Goal: Task Accomplishment & Management: Use online tool/utility

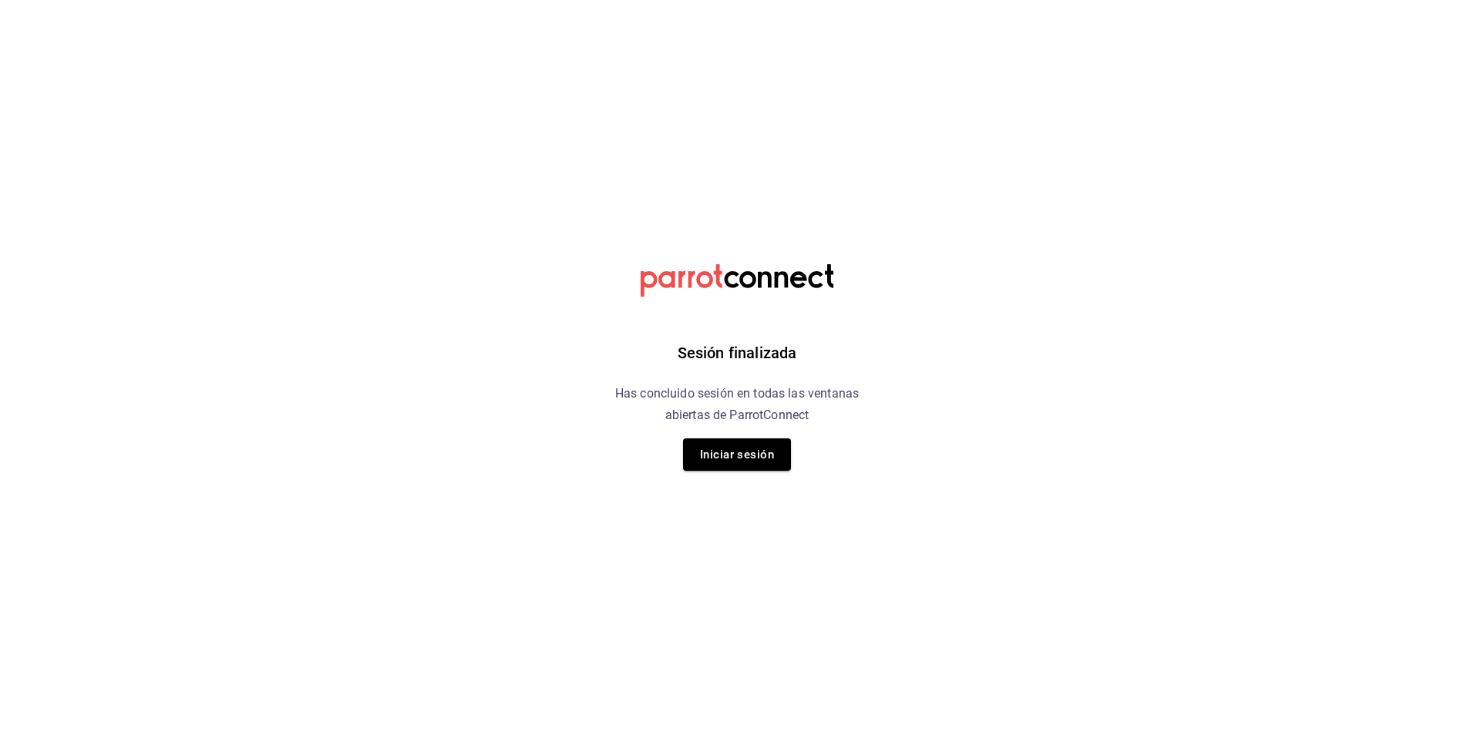
drag, startPoint x: 748, startPoint y: 452, endPoint x: 853, endPoint y: 449, distance: 104.9
click at [749, 451] on button "Iniciar sesión" at bounding box center [737, 455] width 108 height 32
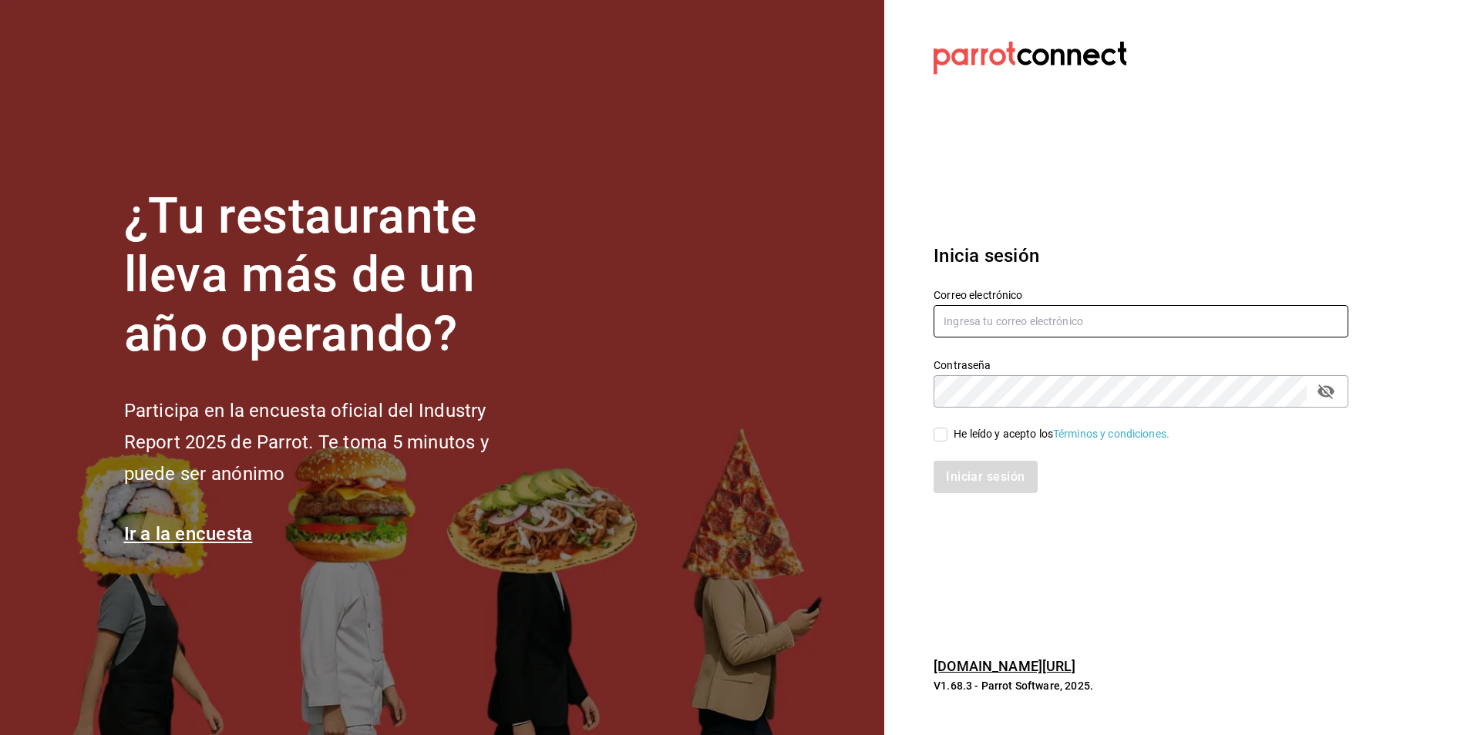
type input "jose.garcia@grupocosteno.com"
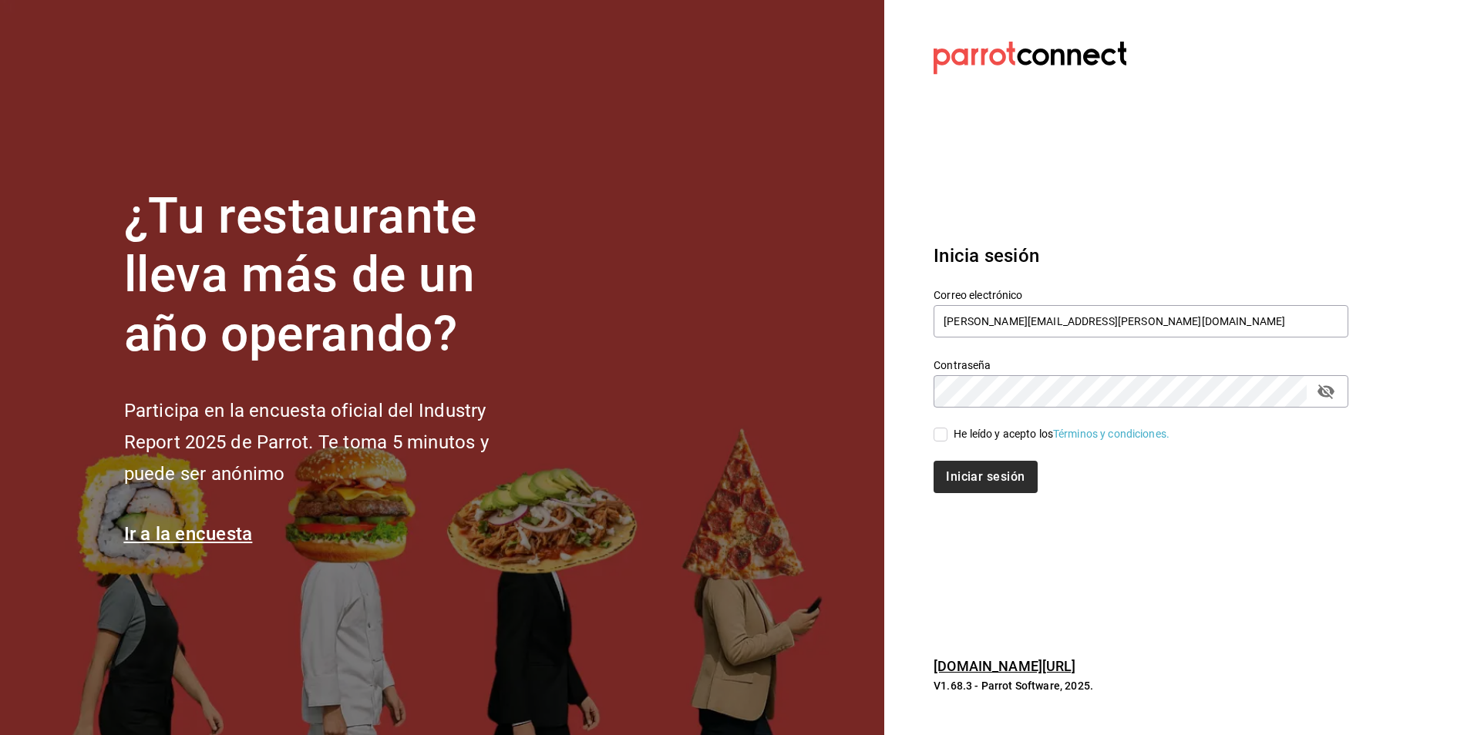
drag, startPoint x: 942, startPoint y: 438, endPoint x: 985, endPoint y: 482, distance: 61.1
click at [944, 437] on input "He leído y acepto los Términos y condiciones." at bounding box center [941, 435] width 14 height 14
checkbox input "true"
click at [985, 485] on button "Iniciar sesión" at bounding box center [986, 477] width 105 height 32
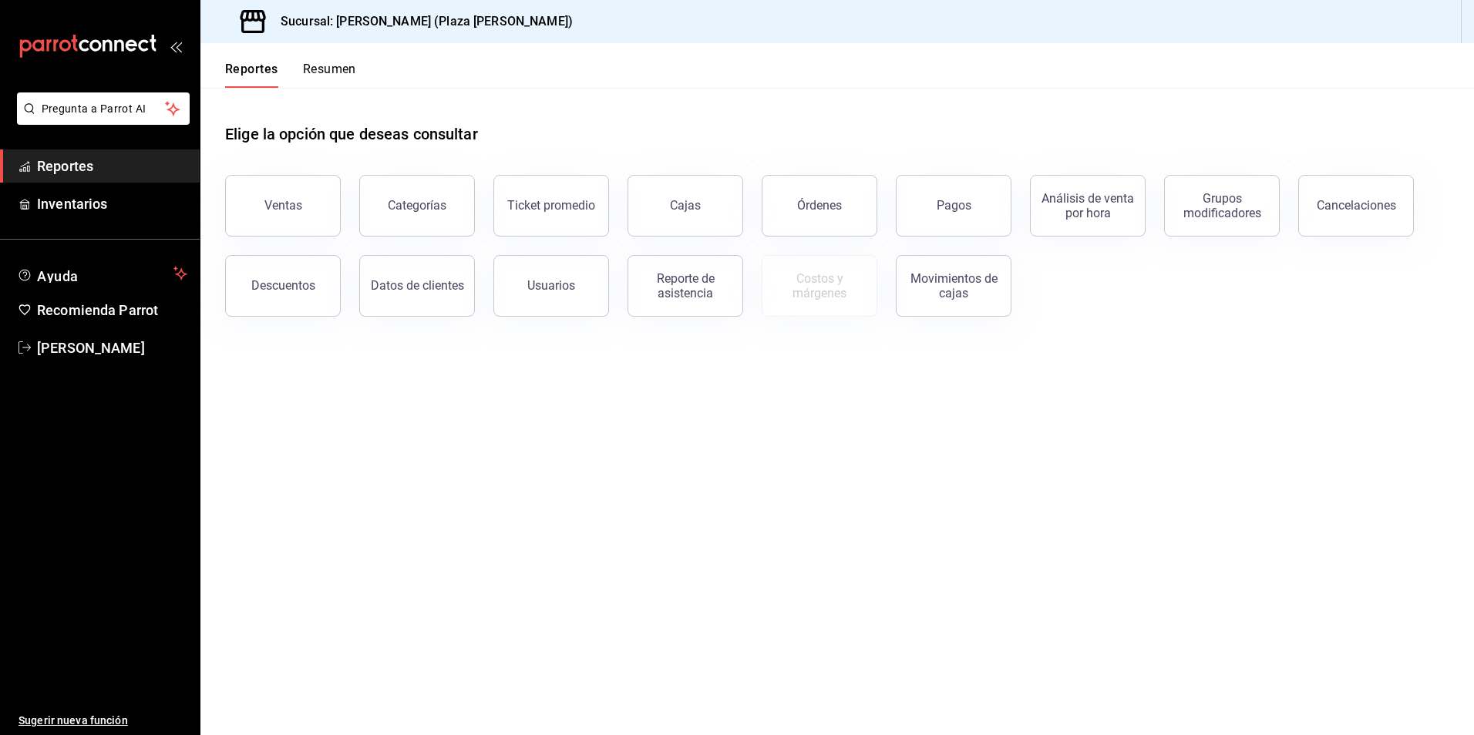
click at [266, 209] on div "Ventas" at bounding box center [283, 205] width 38 height 15
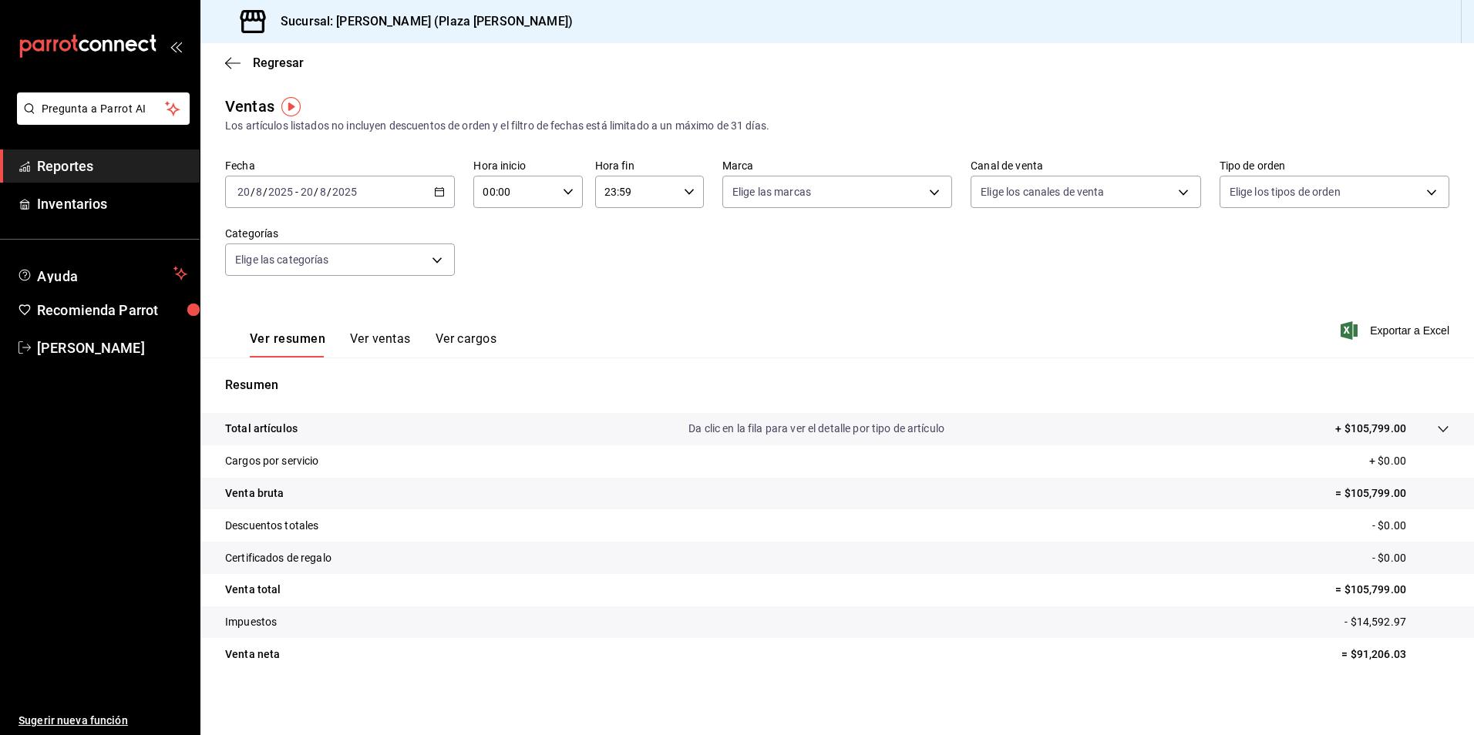
click at [435, 185] on div "[DATE] [DATE] - [DATE] [DATE]" at bounding box center [340, 192] width 230 height 32
click at [269, 379] on span "Rango de fechas" at bounding box center [297, 377] width 119 height 16
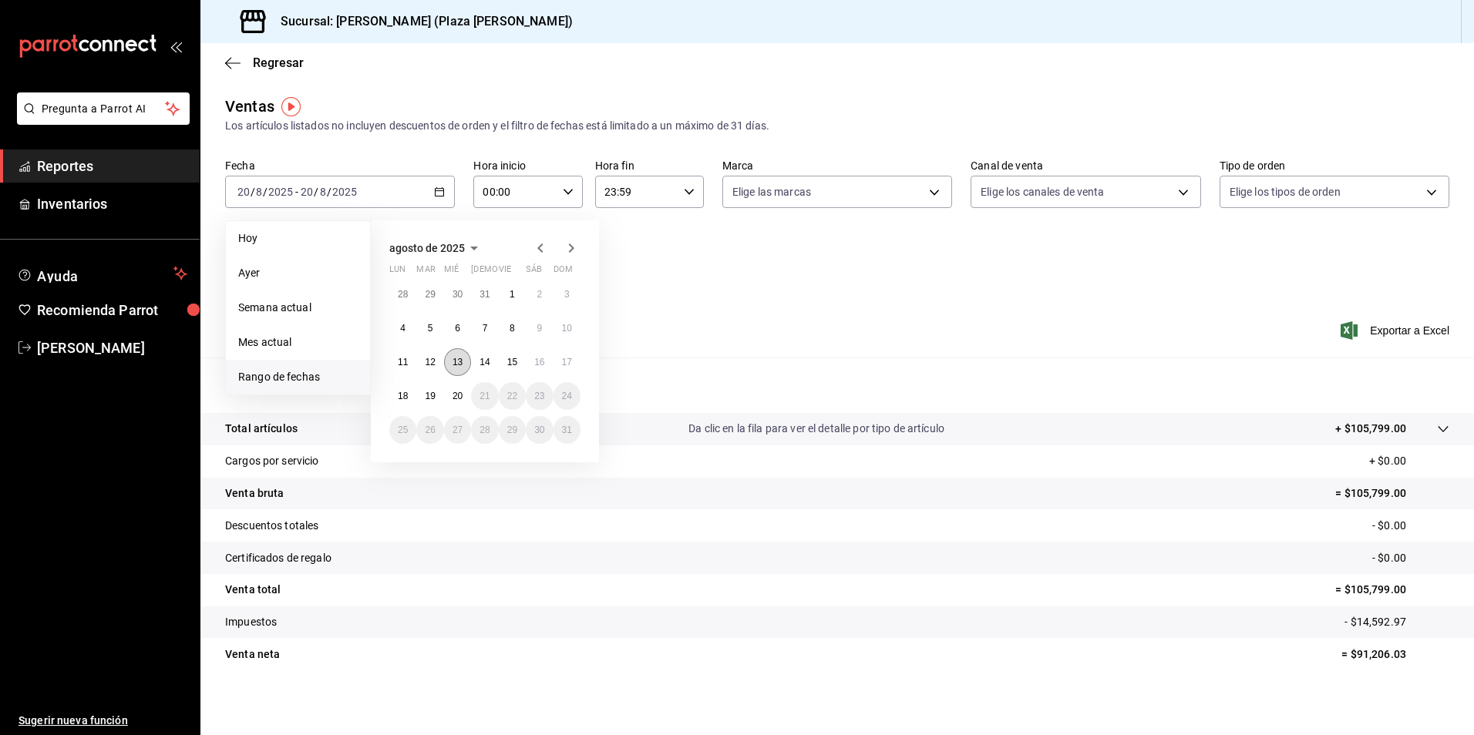
click at [455, 362] on abbr "13" at bounding box center [458, 362] width 10 height 11
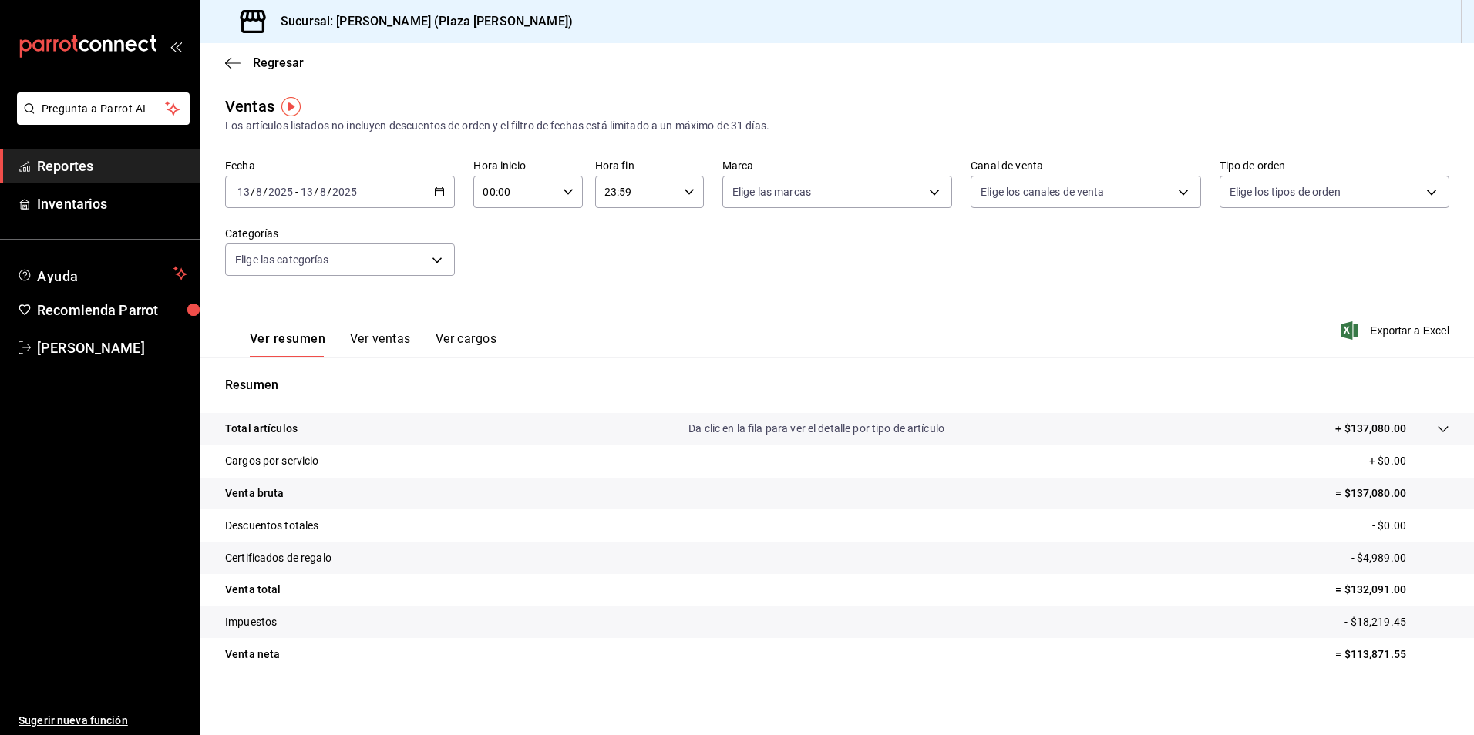
click at [94, 166] on span "Reportes" at bounding box center [112, 166] width 150 height 21
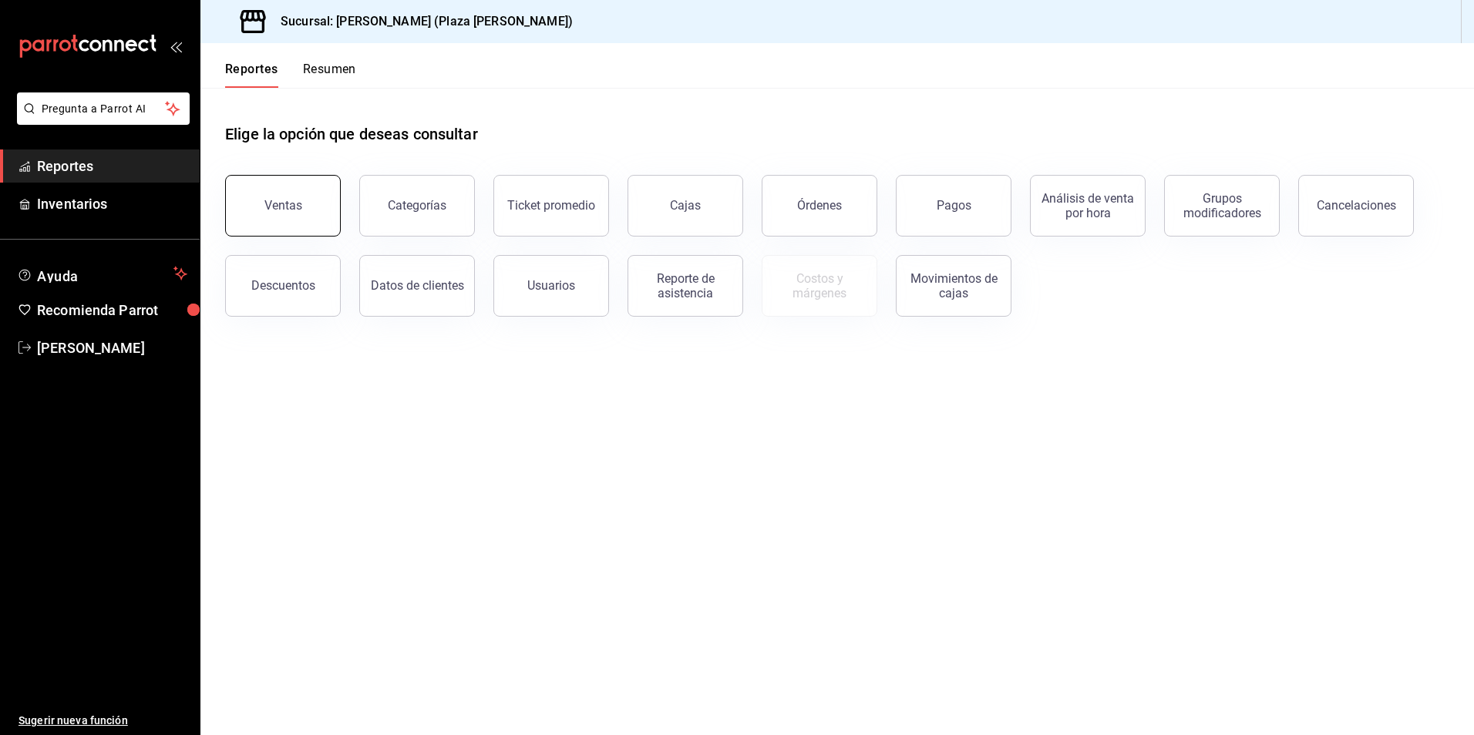
click at [299, 204] on div "Ventas" at bounding box center [283, 205] width 38 height 15
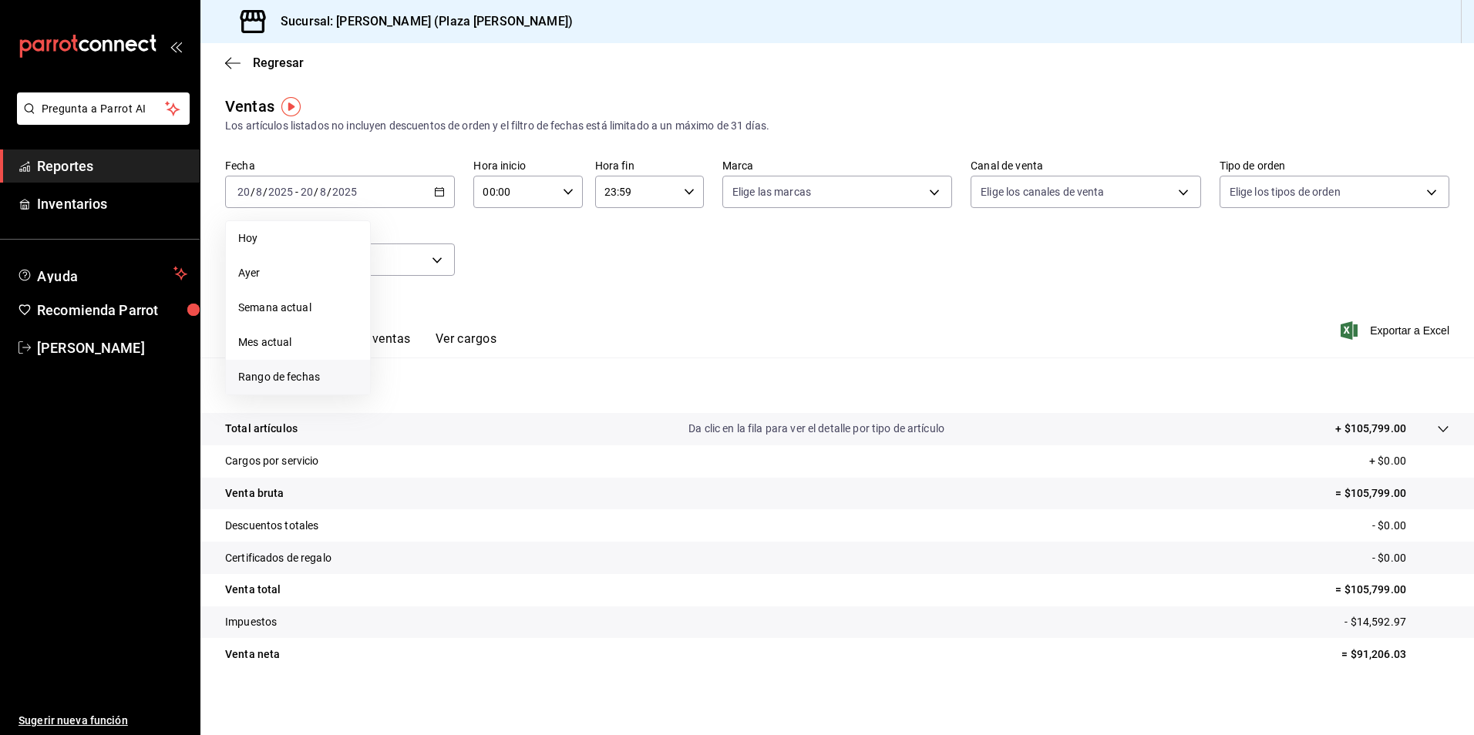
click at [288, 375] on span "Rango de fechas" at bounding box center [297, 377] width 119 height 16
click at [405, 363] on abbr "11" at bounding box center [403, 362] width 10 height 11
click at [403, 358] on abbr "11" at bounding box center [403, 362] width 10 height 11
click at [405, 356] on button "11" at bounding box center [402, 362] width 27 height 28
click at [437, 186] on div "2025-08-11 11 / 8 / 2025 - 2025-08-11 11 / 8 / 2025" at bounding box center [340, 192] width 230 height 32
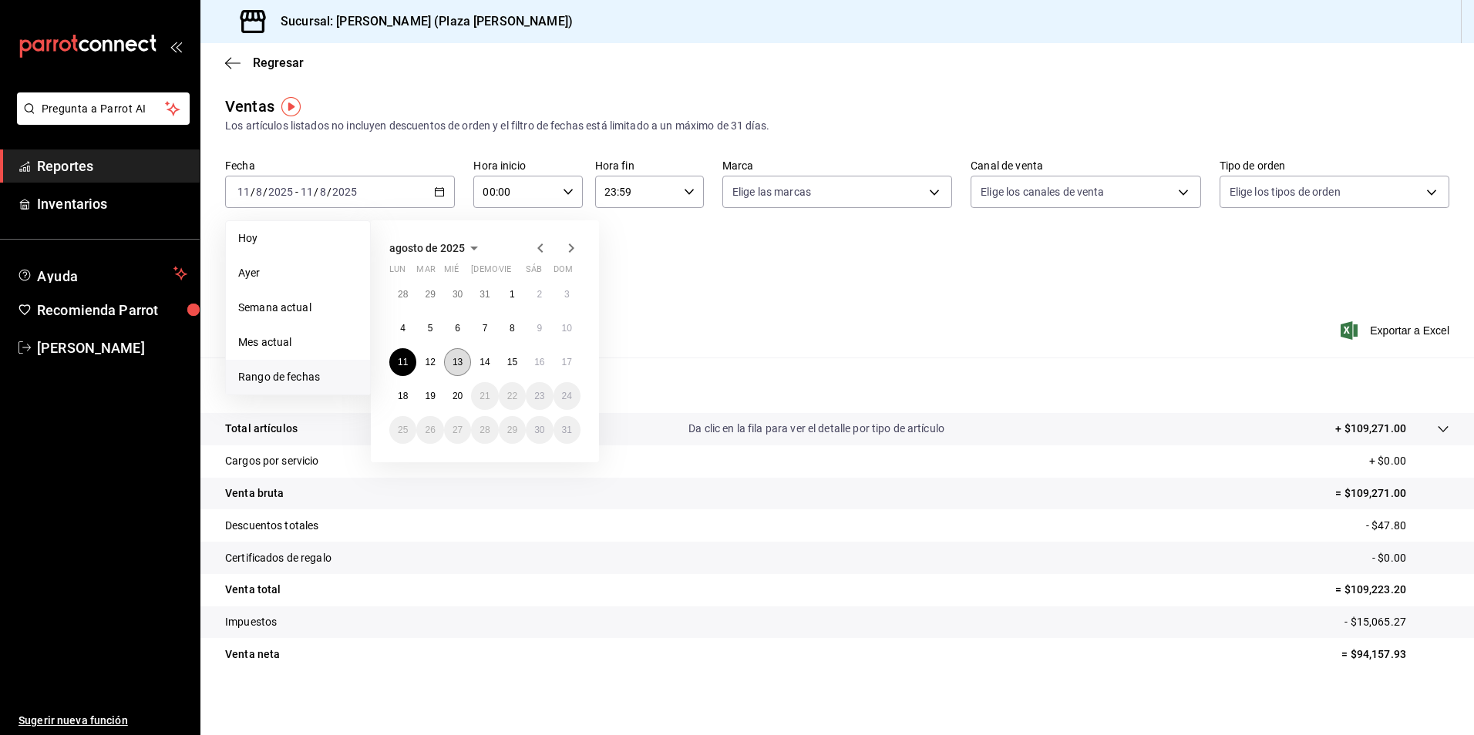
click at [458, 368] on button "13" at bounding box center [457, 362] width 27 height 28
click at [459, 365] on abbr "13" at bounding box center [458, 362] width 10 height 11
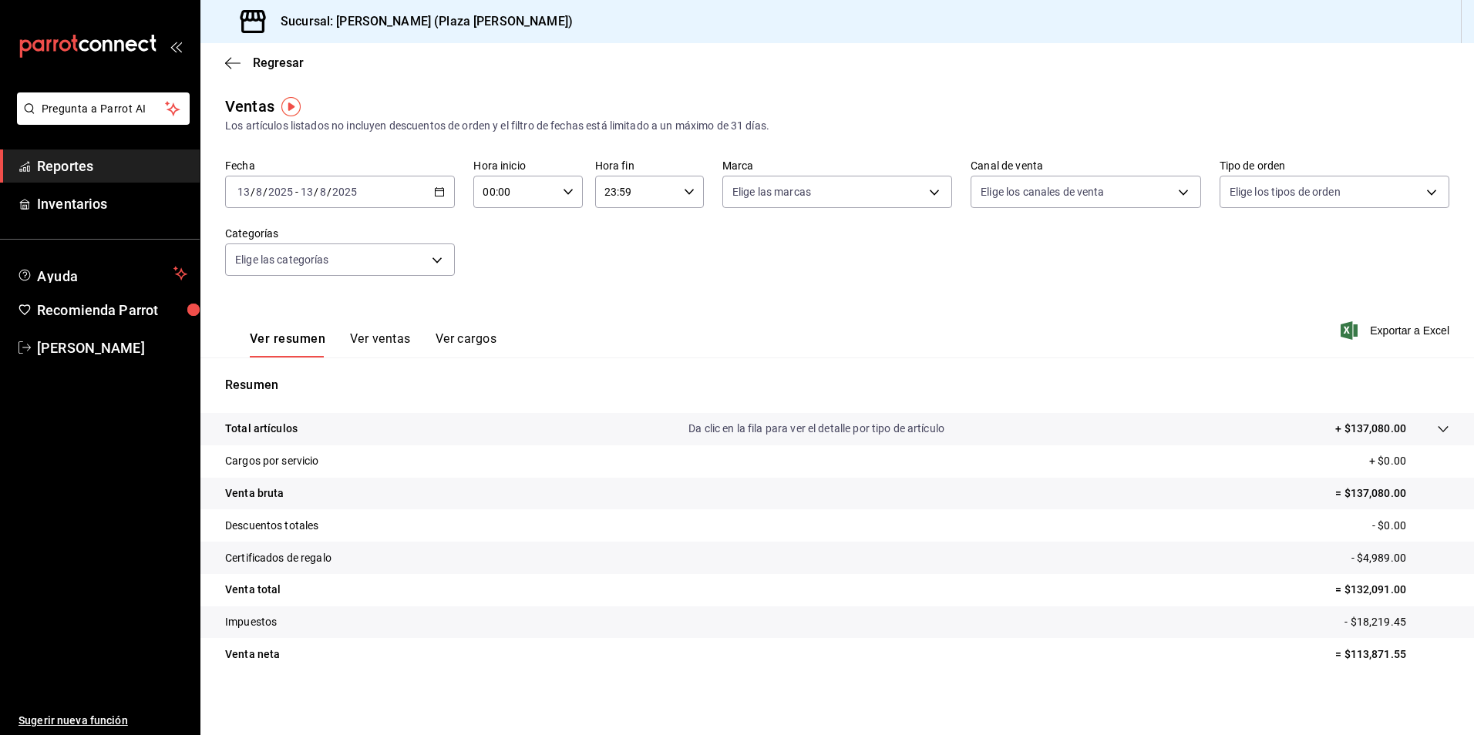
click at [793, 431] on p "Da clic en la fila para ver el detalle por tipo de artículo" at bounding box center [816, 429] width 256 height 16
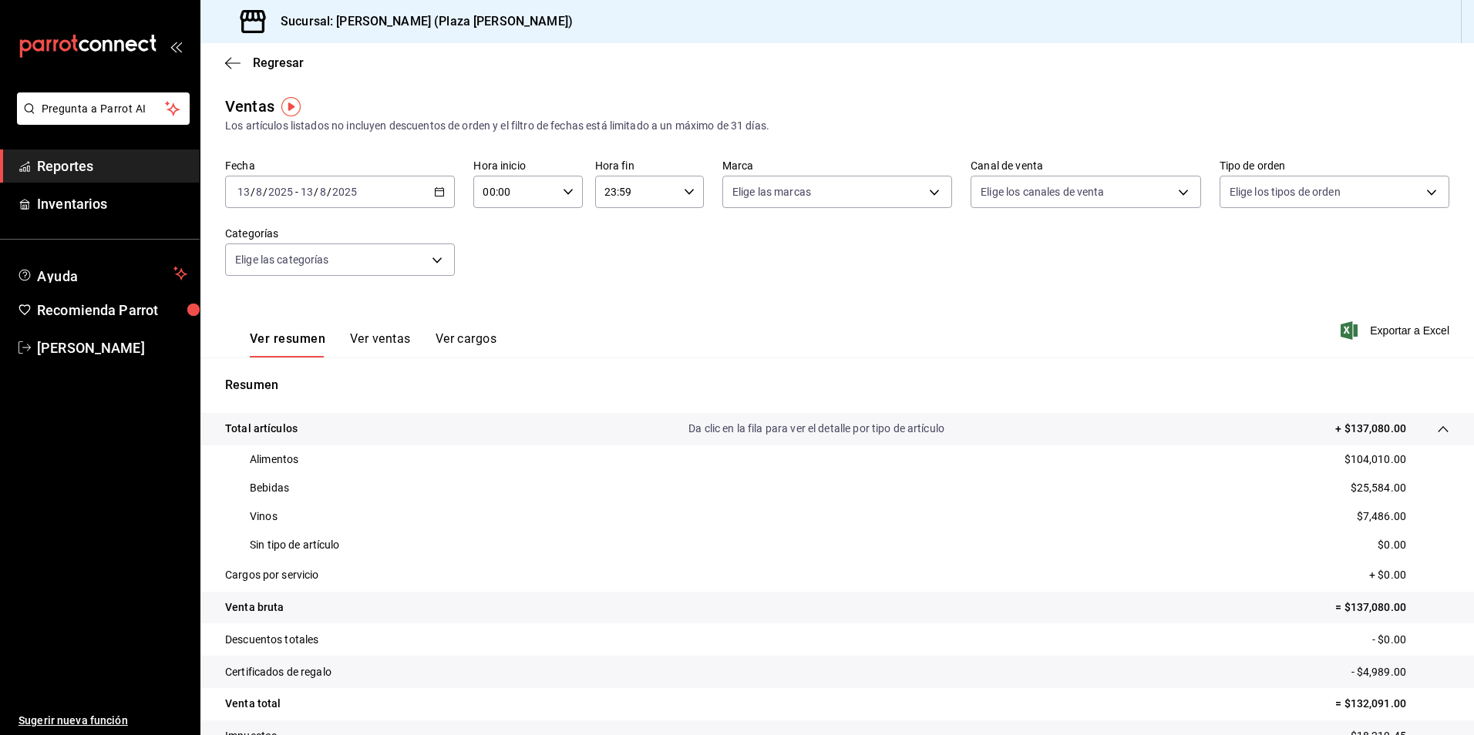
click at [439, 190] on icon "button" at bounding box center [439, 192] width 11 height 11
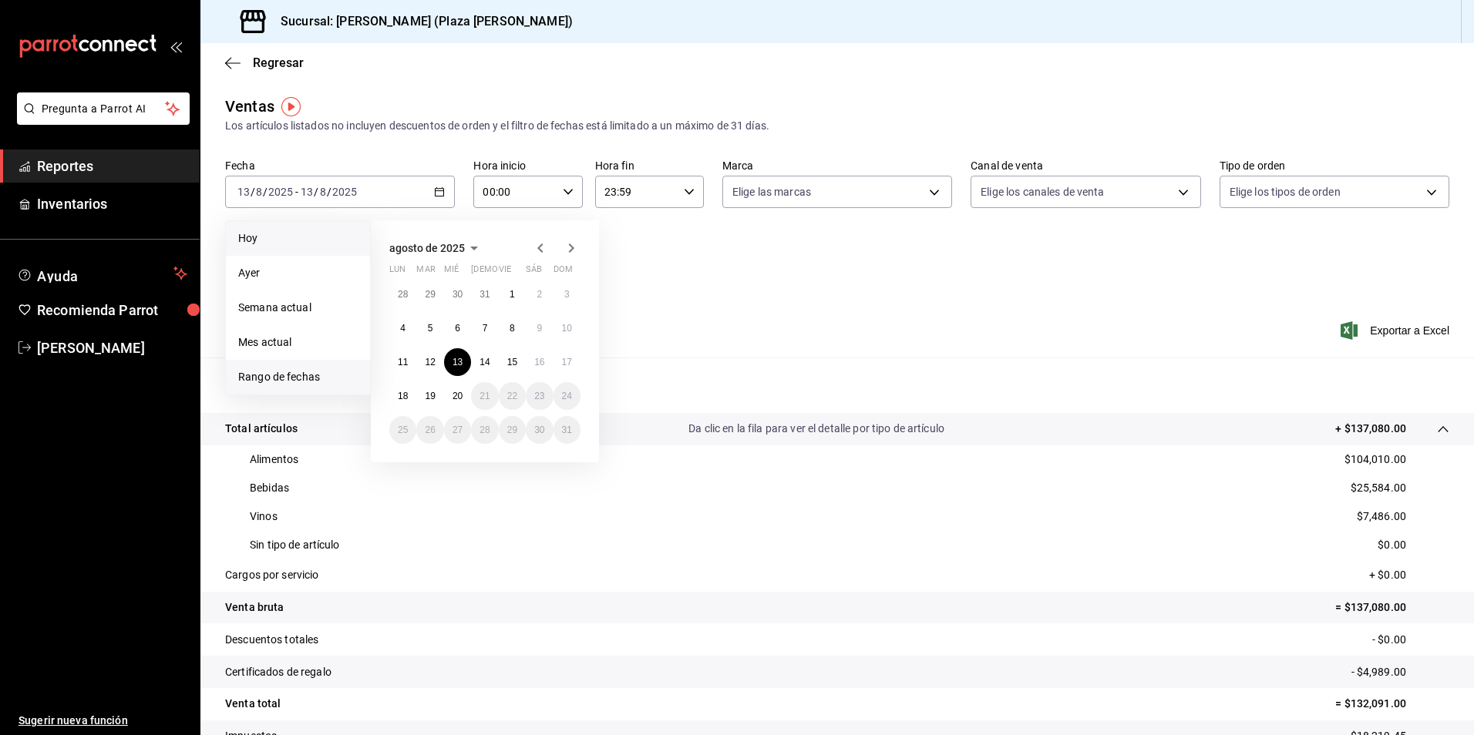
click at [288, 238] on span "Hoy" at bounding box center [297, 239] width 119 height 16
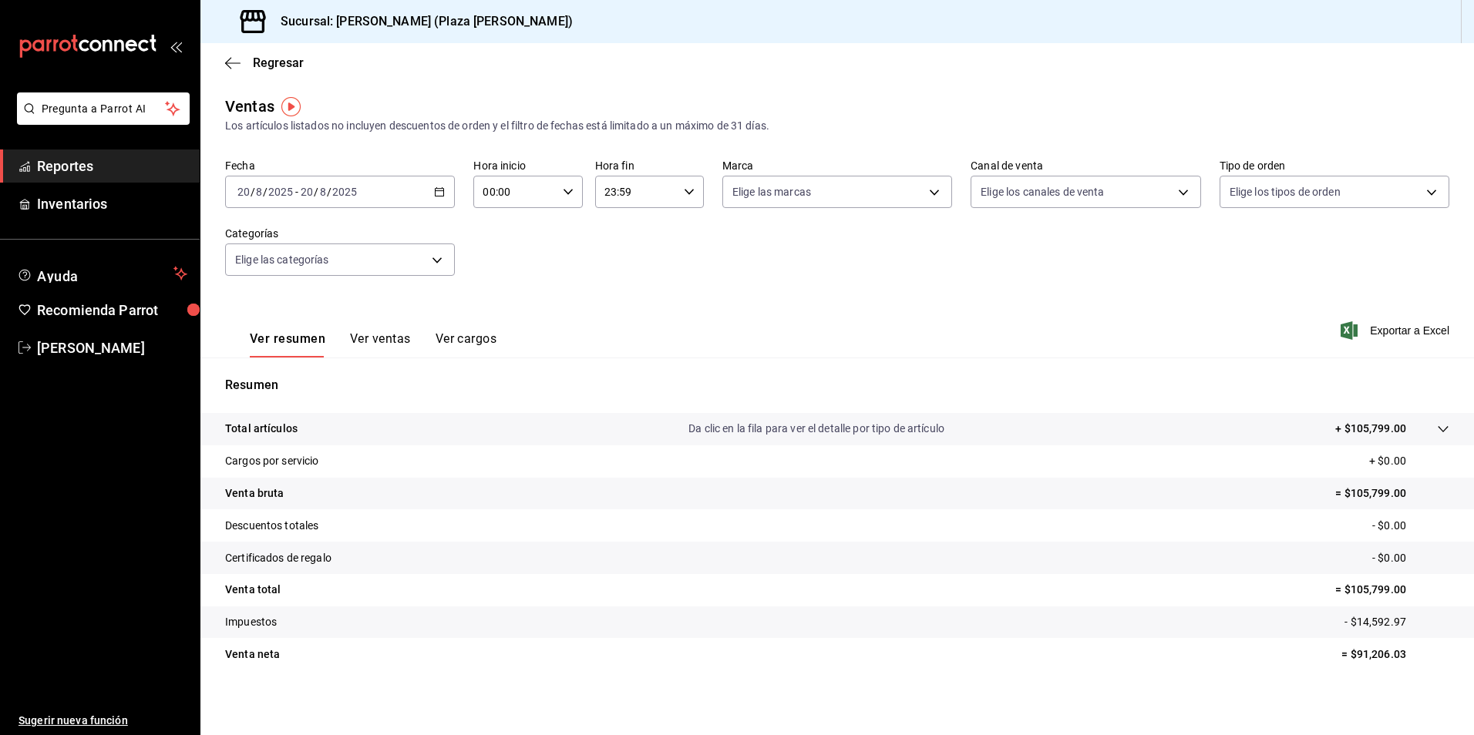
drag, startPoint x: 76, startPoint y: 159, endPoint x: 156, endPoint y: 151, distance: 79.8
click at [76, 159] on span "Reportes" at bounding box center [112, 166] width 150 height 21
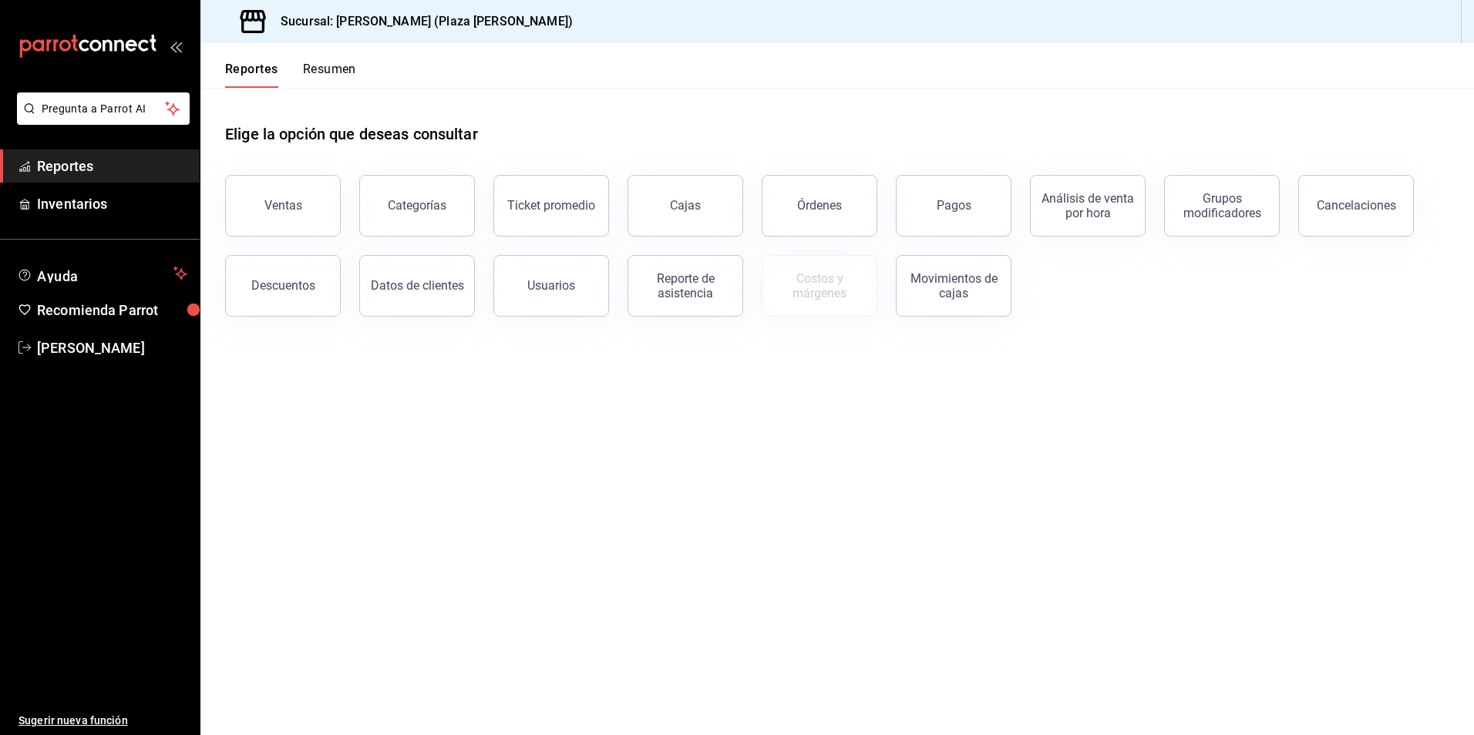
click at [346, 69] on button "Resumen" at bounding box center [329, 75] width 53 height 26
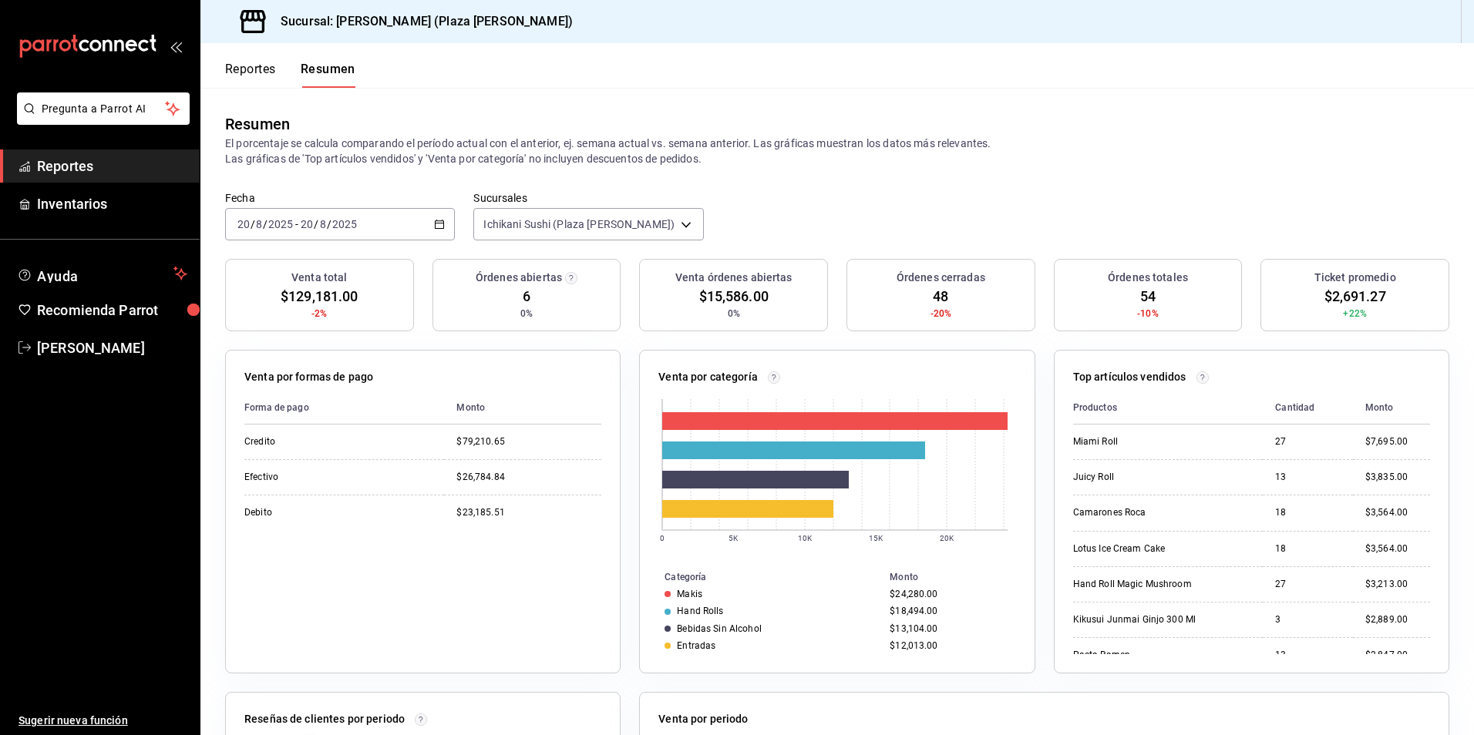
click at [439, 220] on icon "button" at bounding box center [439, 224] width 11 height 11
click at [352, 271] on span "Hoy" at bounding box center [297, 271] width 119 height 16
click at [167, 158] on span "Reportes" at bounding box center [112, 166] width 150 height 21
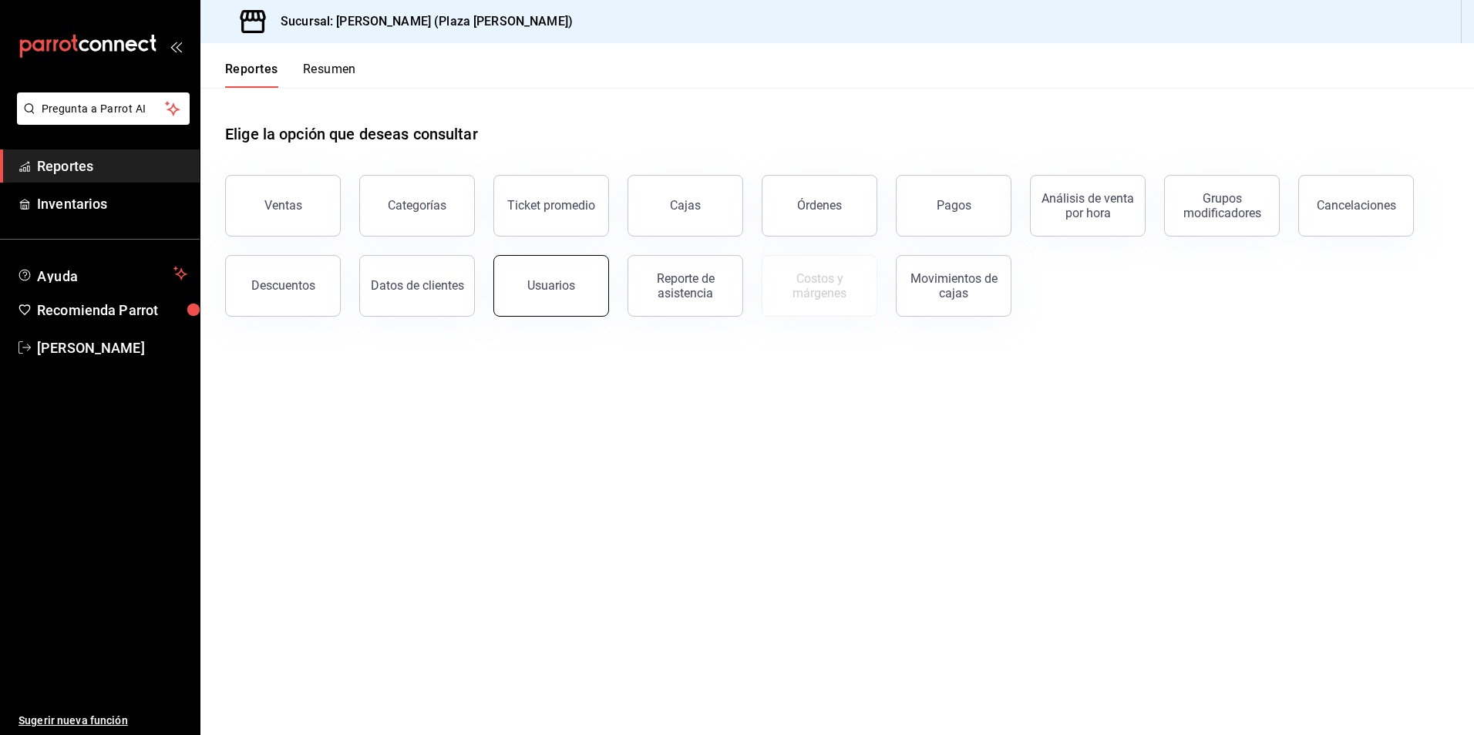
click at [561, 281] on div "Usuarios" at bounding box center [551, 285] width 48 height 15
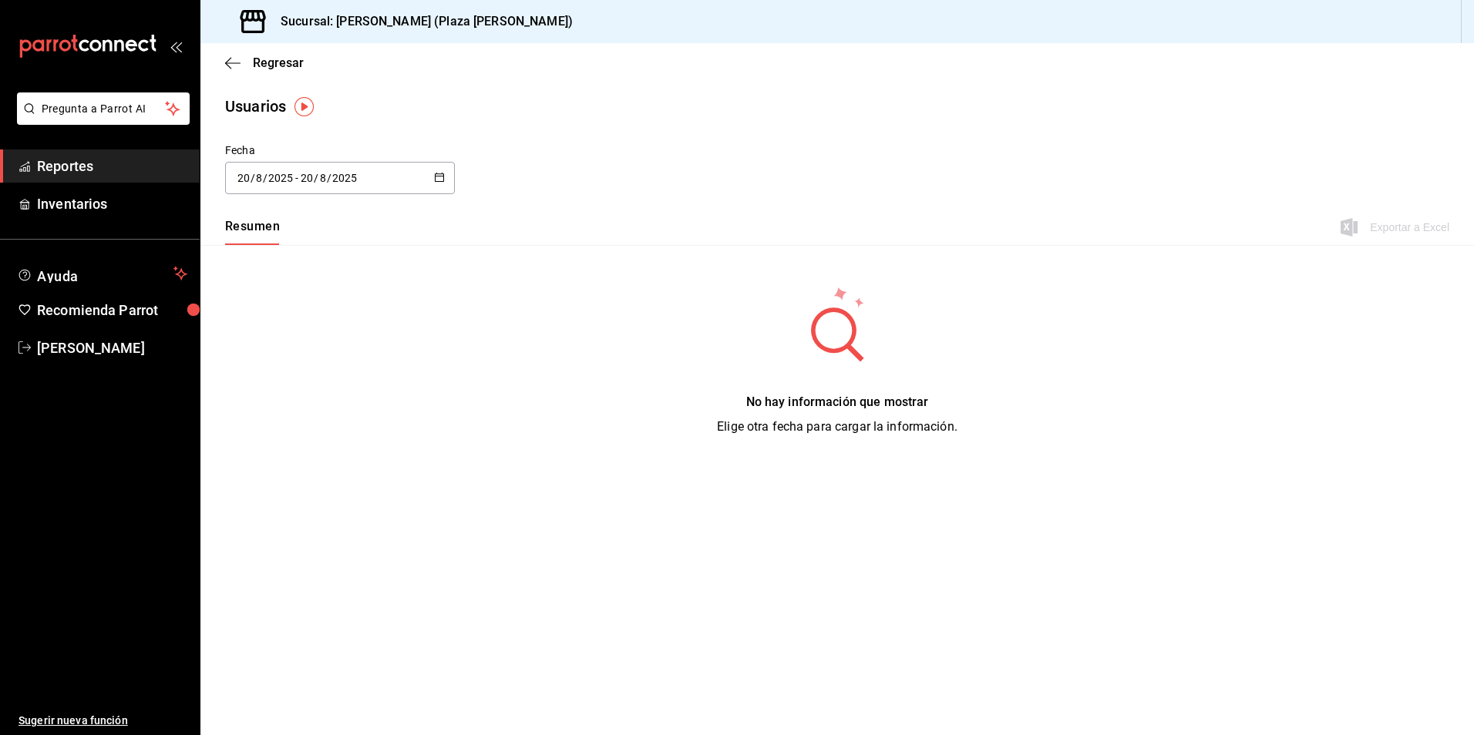
click at [437, 172] on icon "button" at bounding box center [439, 177] width 11 height 11
click at [303, 330] on li "Mes actual" at bounding box center [298, 331] width 146 height 35
type input "2025-08-01"
type input "1"
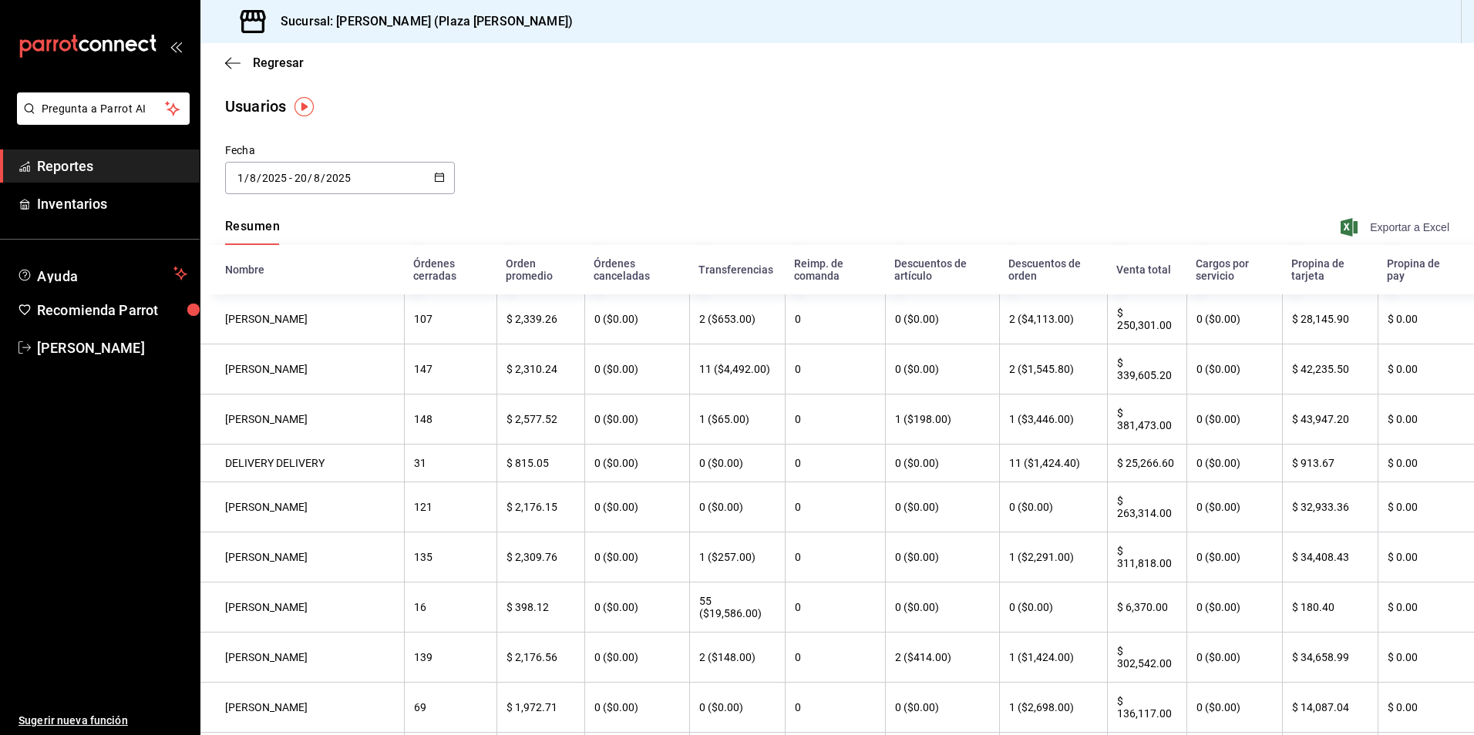
click at [1382, 228] on span "Exportar a Excel" at bounding box center [1397, 227] width 106 height 19
click at [82, 166] on span "Reportes" at bounding box center [112, 166] width 150 height 21
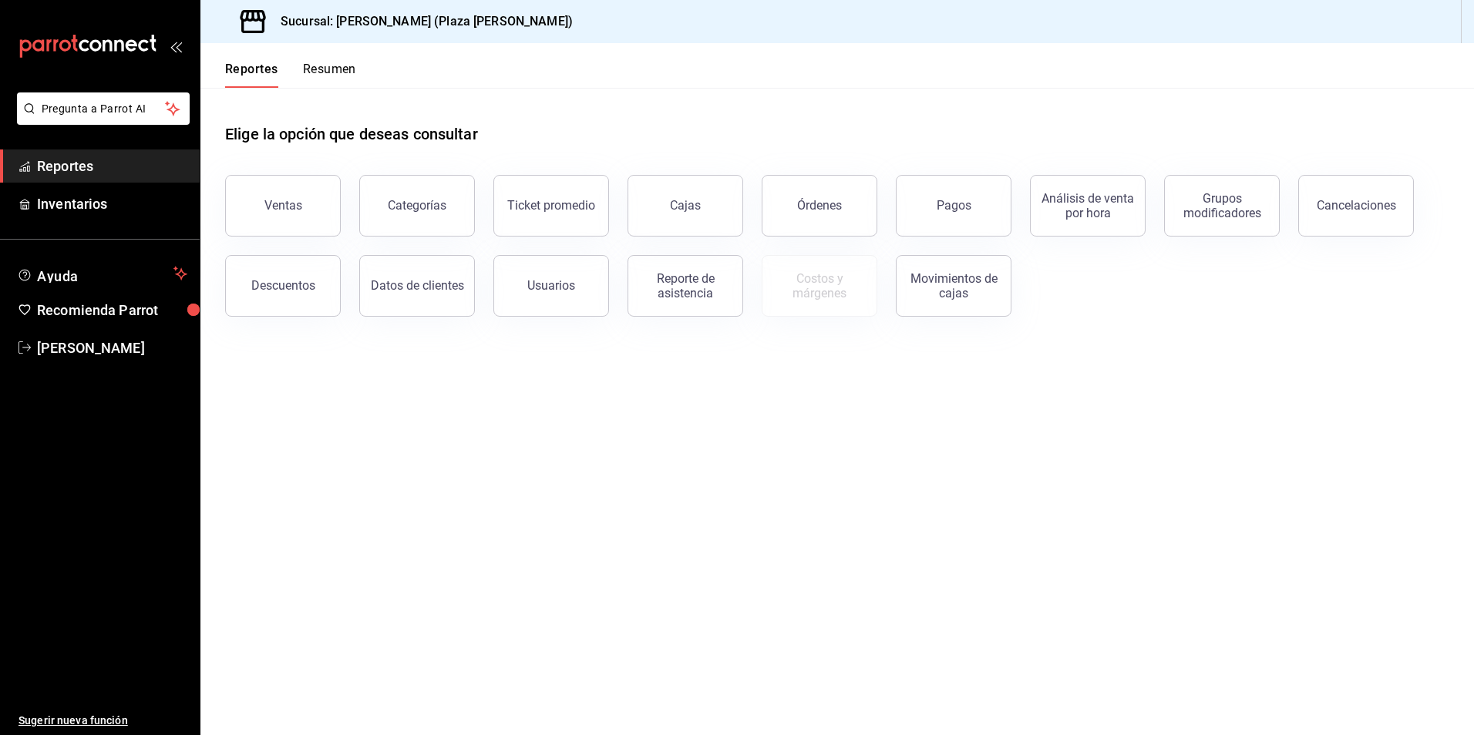
click at [322, 72] on button "Resumen" at bounding box center [329, 75] width 53 height 26
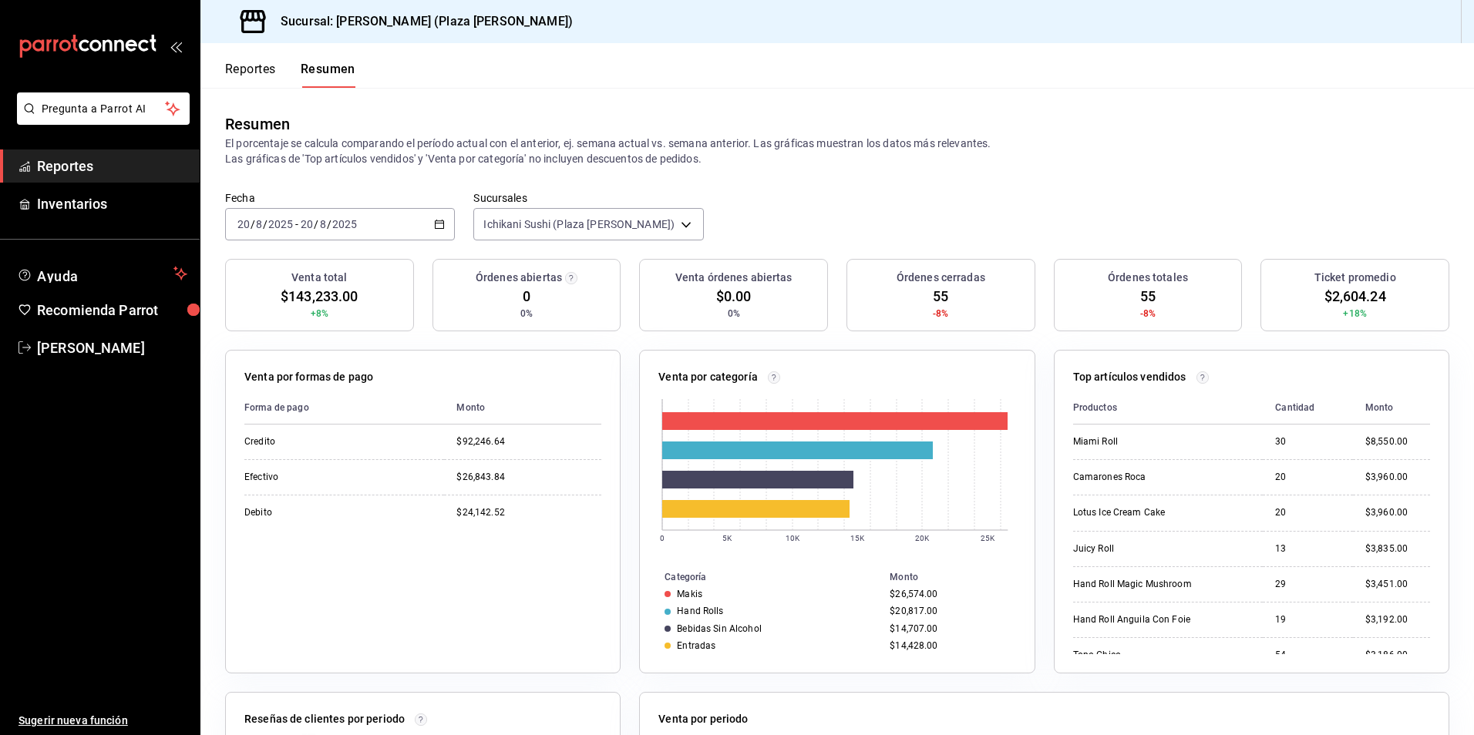
click at [75, 163] on span "Reportes" at bounding box center [112, 166] width 150 height 21
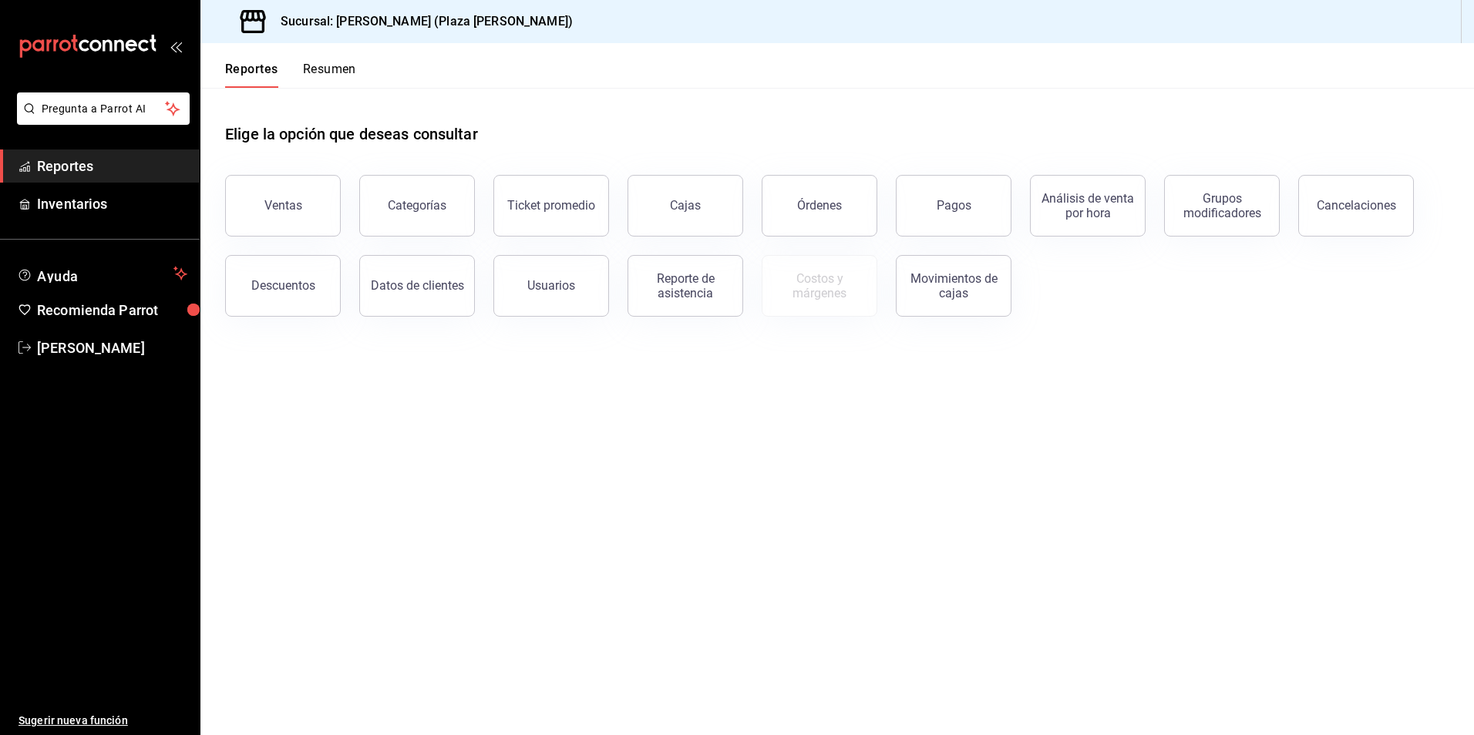
click at [972, 207] on button "Pagos" at bounding box center [954, 206] width 116 height 62
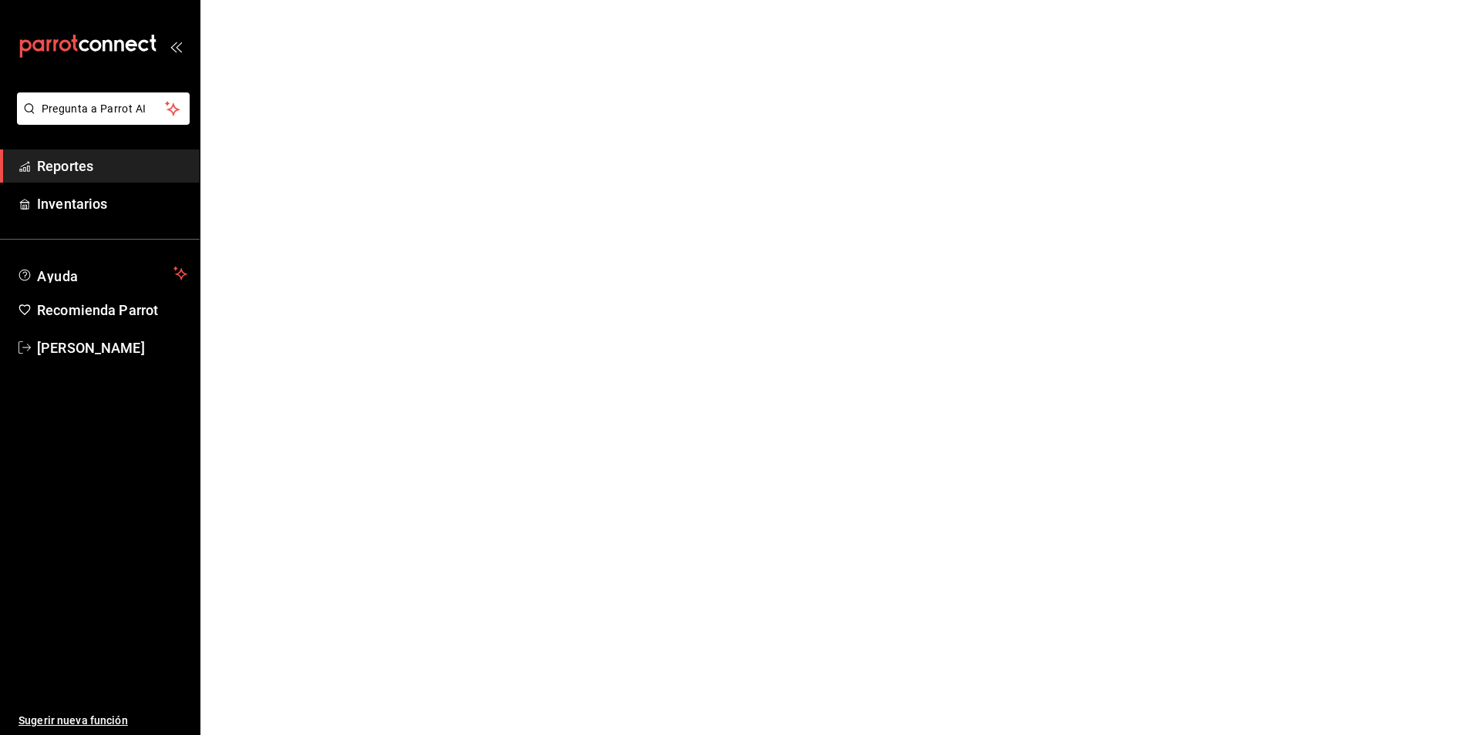
click at [509, 0] on html "Pregunta a Parrot AI Reportes Inventarios Ayuda Recomienda Parrot [PERSON_NAME]…" at bounding box center [737, 0] width 1474 height 0
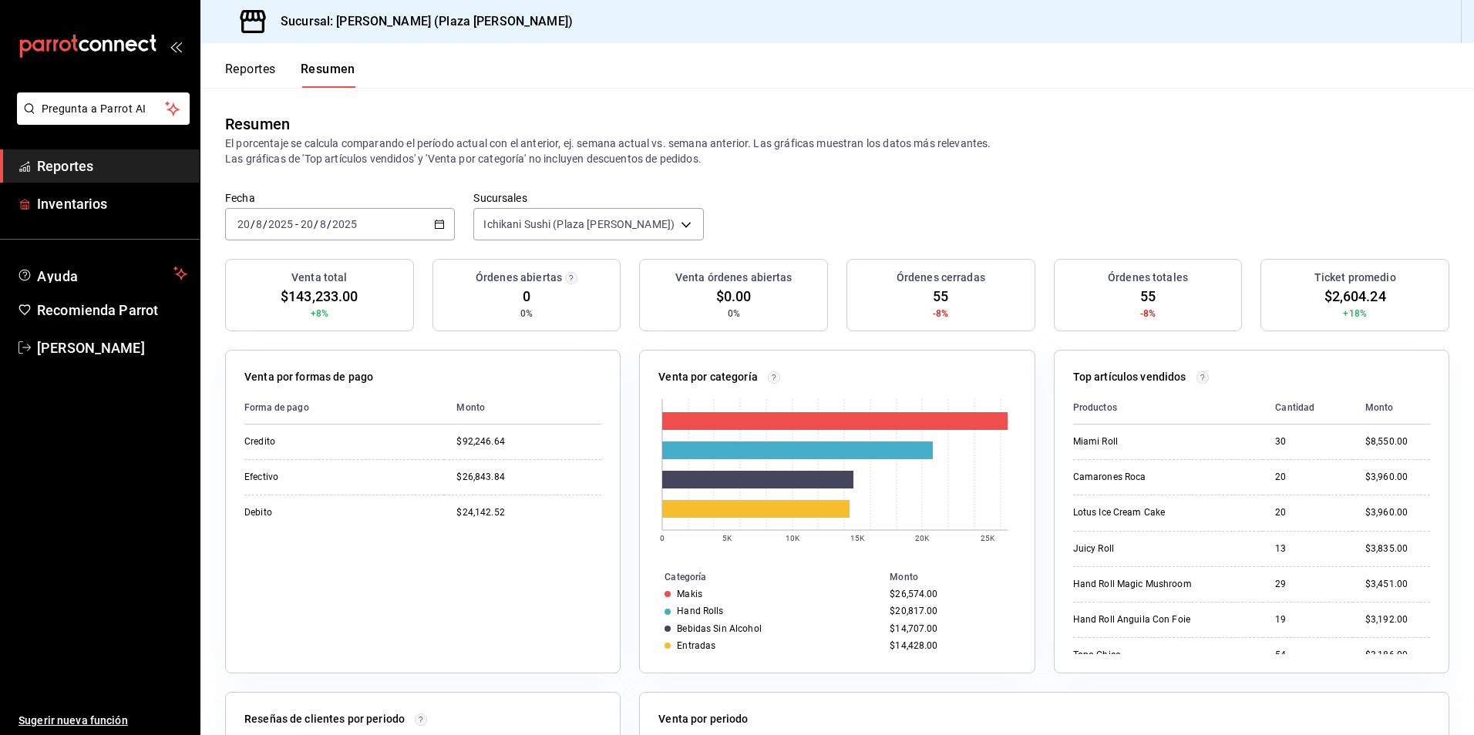
click at [73, 165] on span "Reportes" at bounding box center [112, 166] width 150 height 21
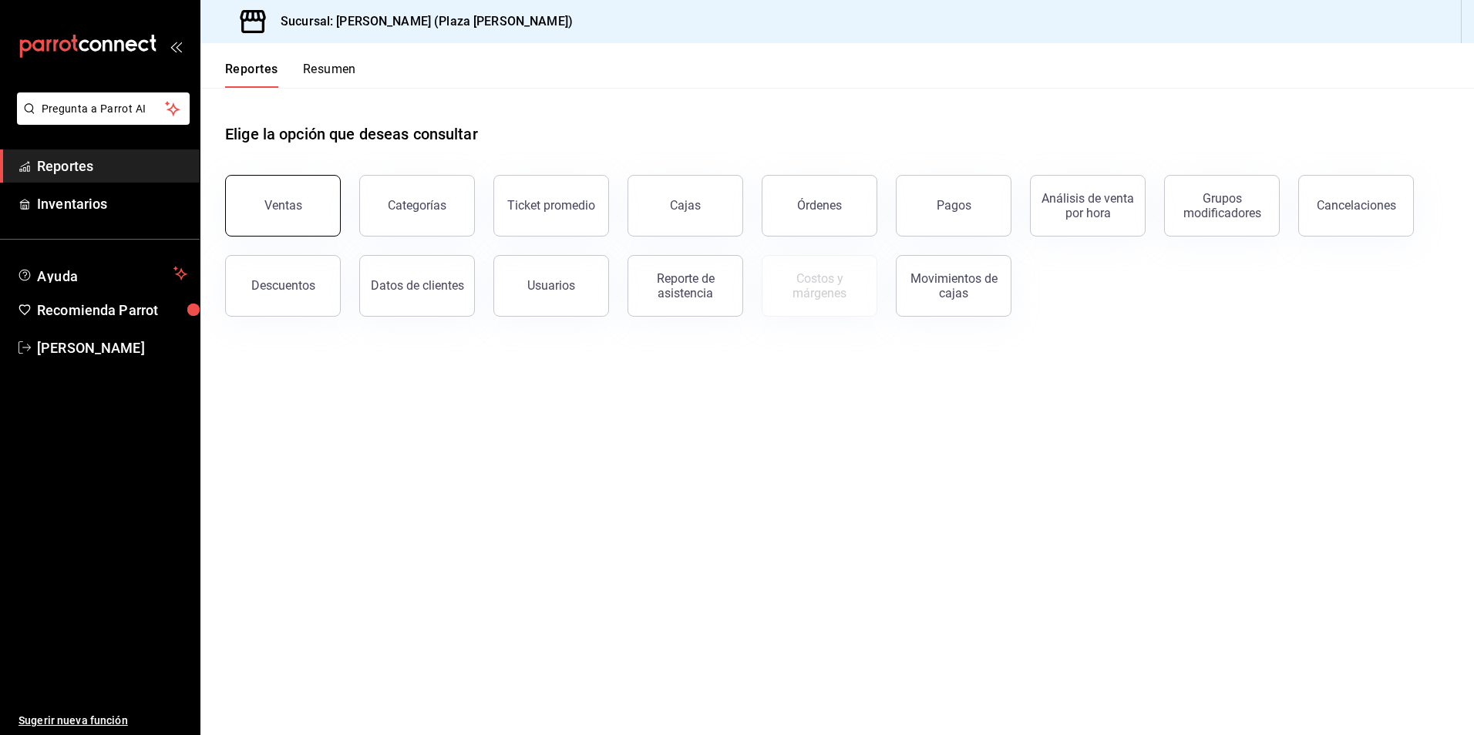
click at [326, 192] on button "Ventas" at bounding box center [283, 206] width 116 height 62
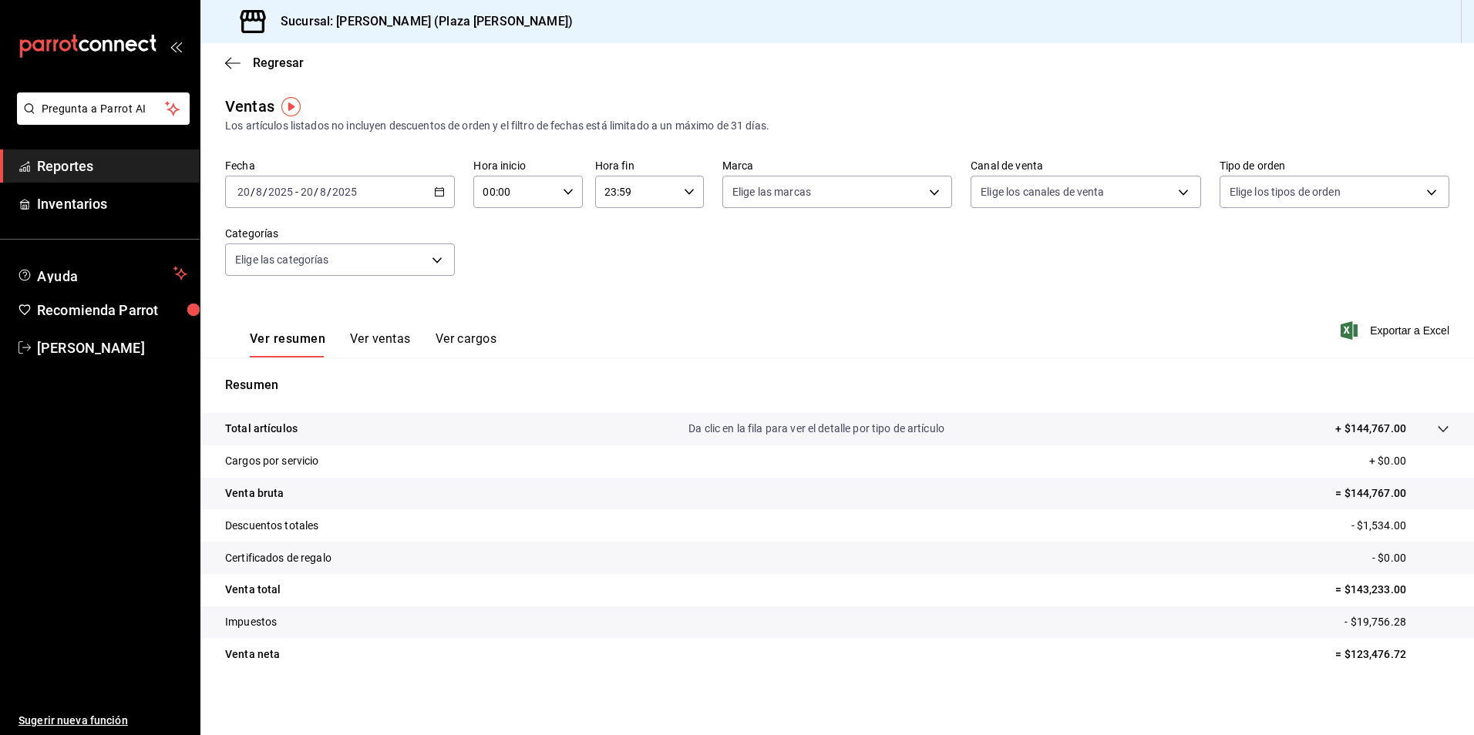
click at [376, 335] on button "Ver ventas" at bounding box center [380, 345] width 61 height 26
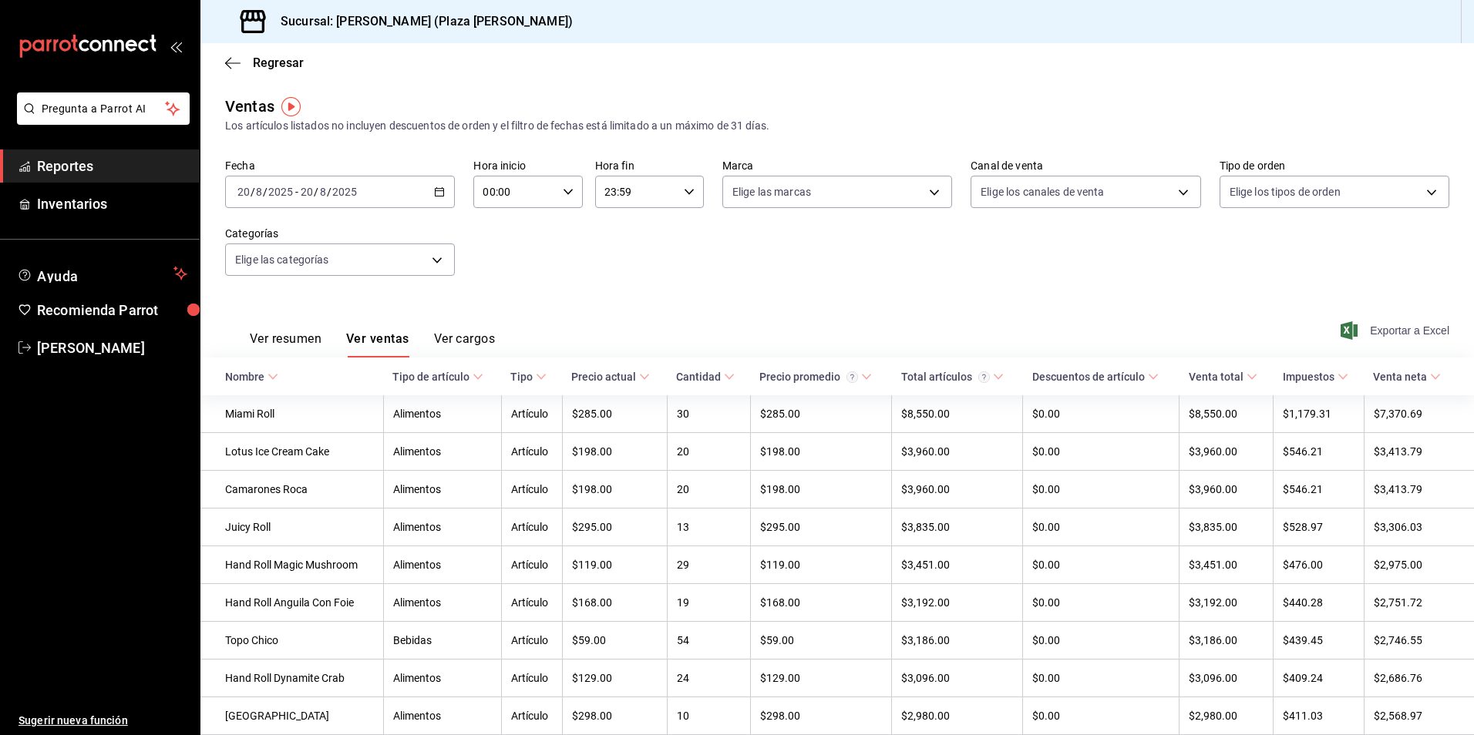
click at [1349, 335] on span "Exportar a Excel" at bounding box center [1397, 330] width 106 height 19
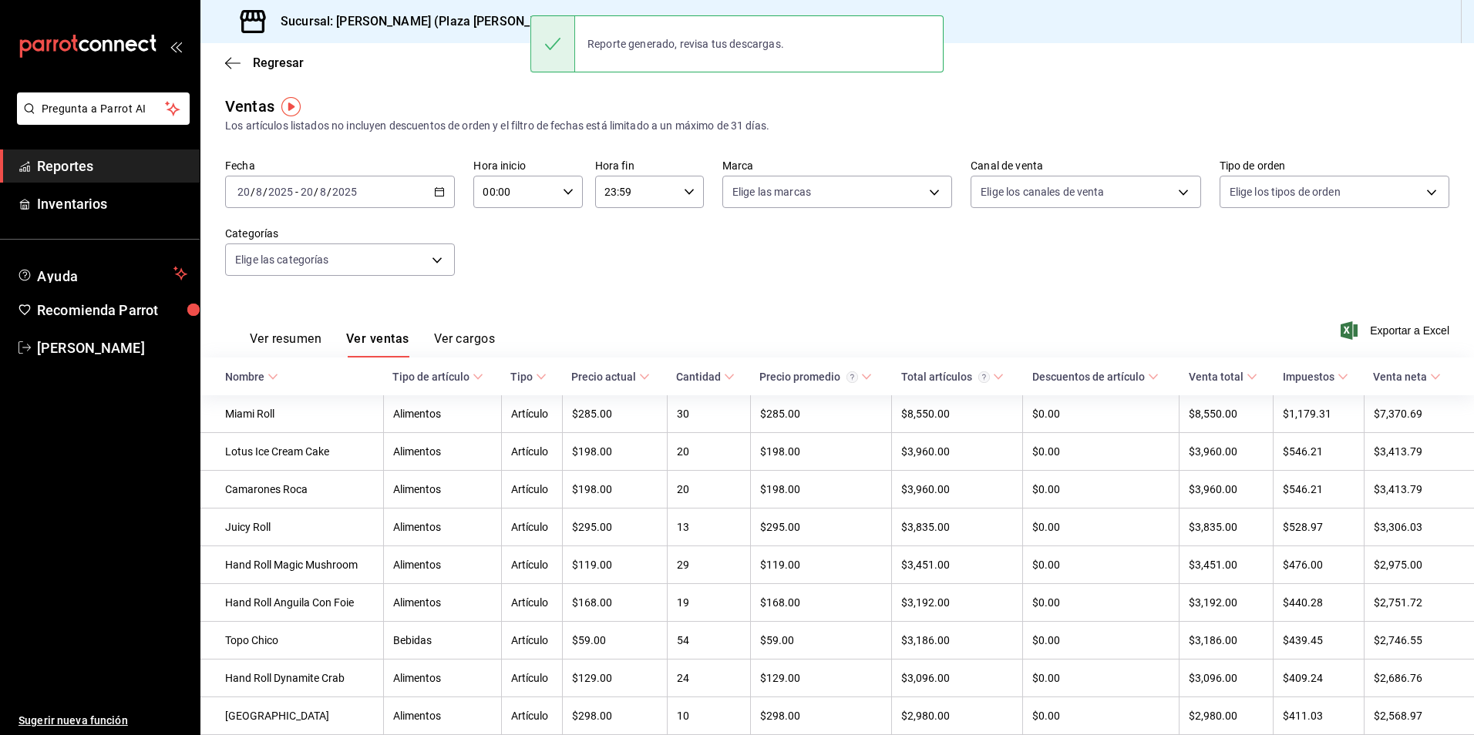
click at [994, 89] on main "Regresar Ventas Los artículos listados no incluyen descuentos de orden y el fil…" at bounding box center [837, 624] width 1274 height 1163
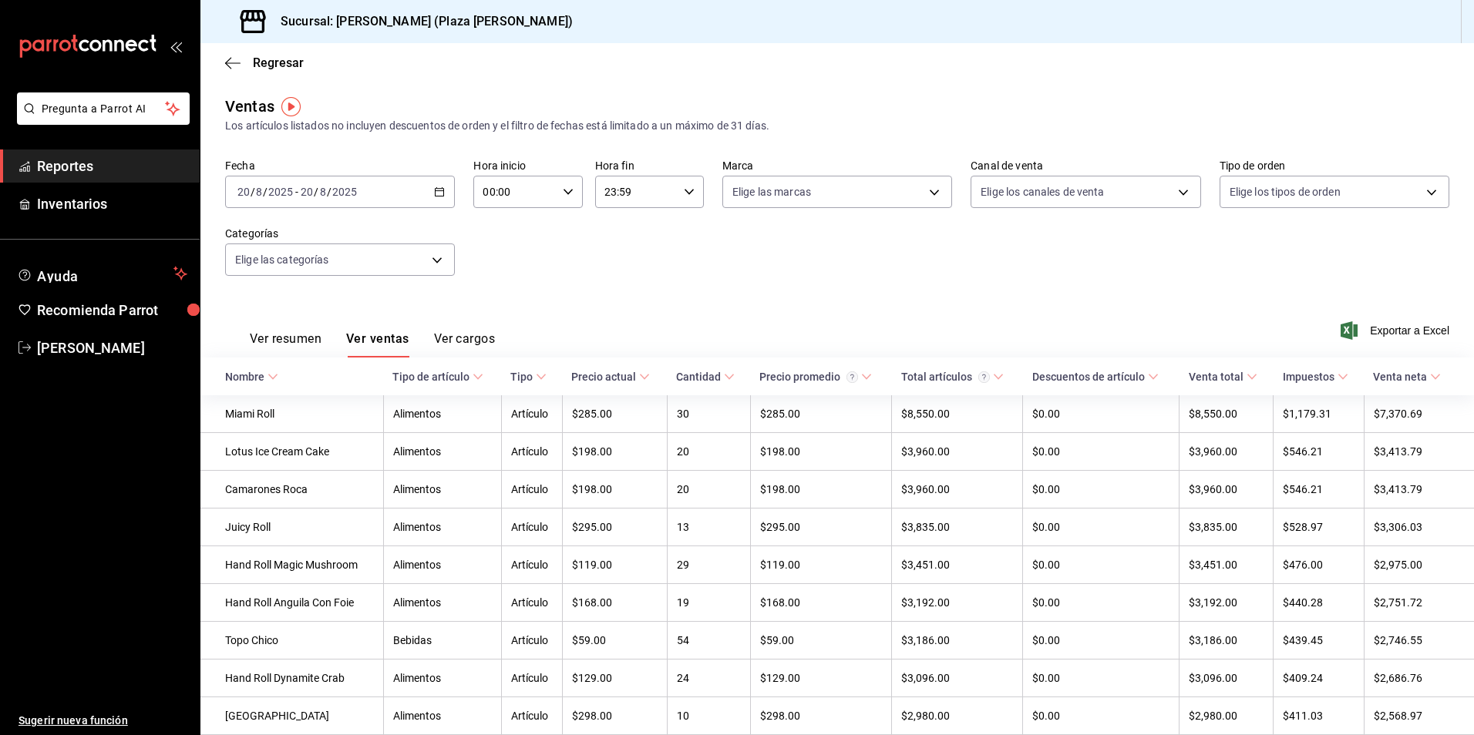
click at [315, 195] on span "/" at bounding box center [316, 192] width 5 height 12
click at [293, 247] on li "Hoy" at bounding box center [298, 238] width 144 height 35
click at [695, 304] on div "Ver resumen Ver ventas Ver cargos Exportar a Excel" at bounding box center [837, 326] width 1274 height 63
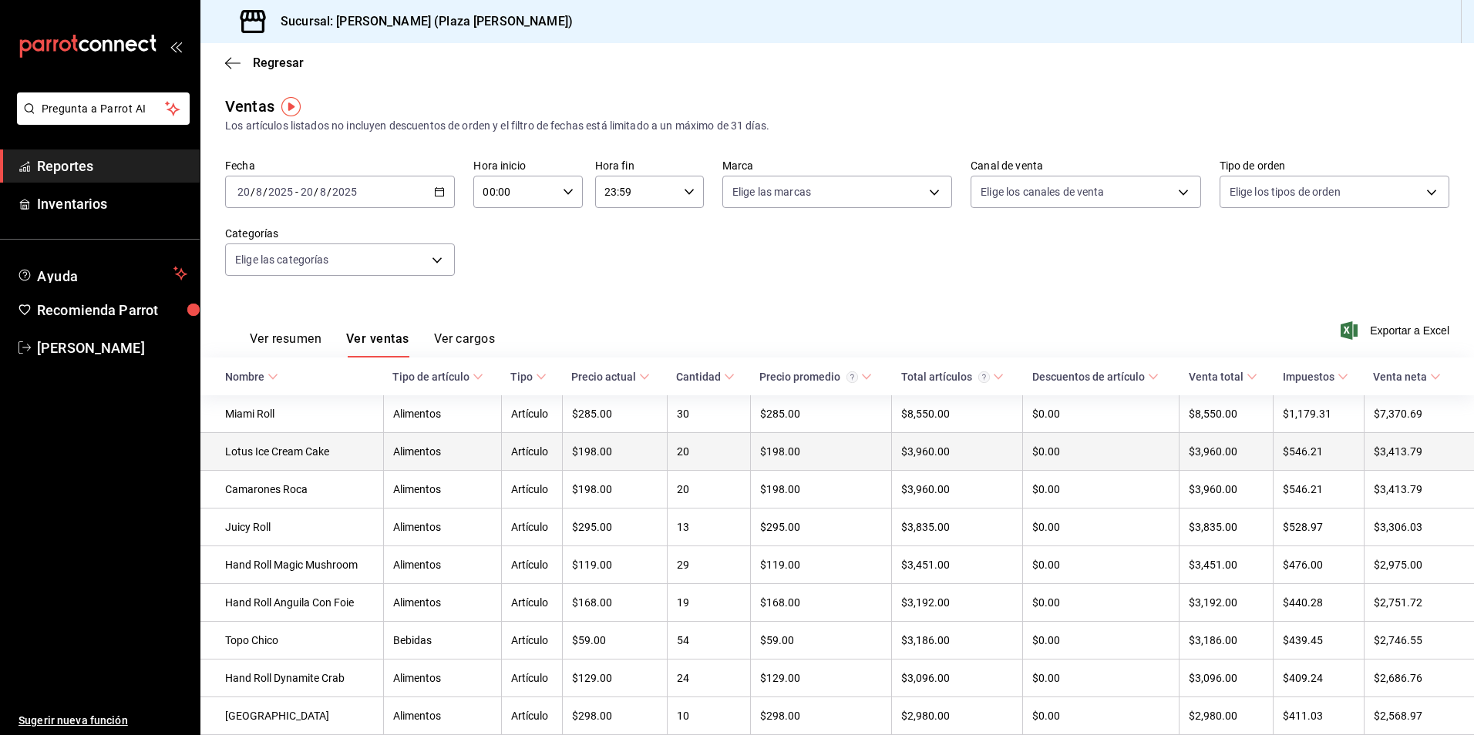
click at [672, 451] on td "20" at bounding box center [708, 452] width 83 height 38
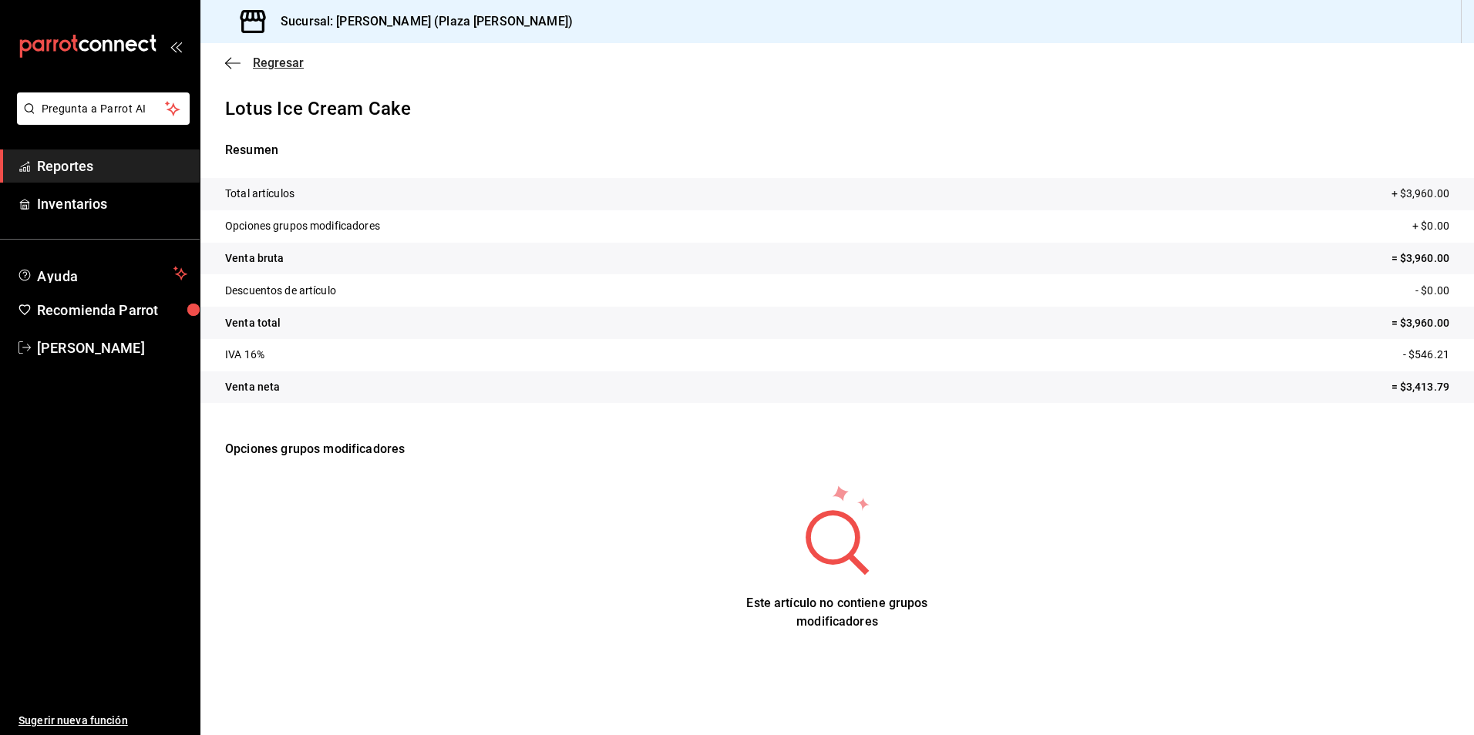
click at [235, 62] on icon "button" at bounding box center [232, 62] width 15 height 1
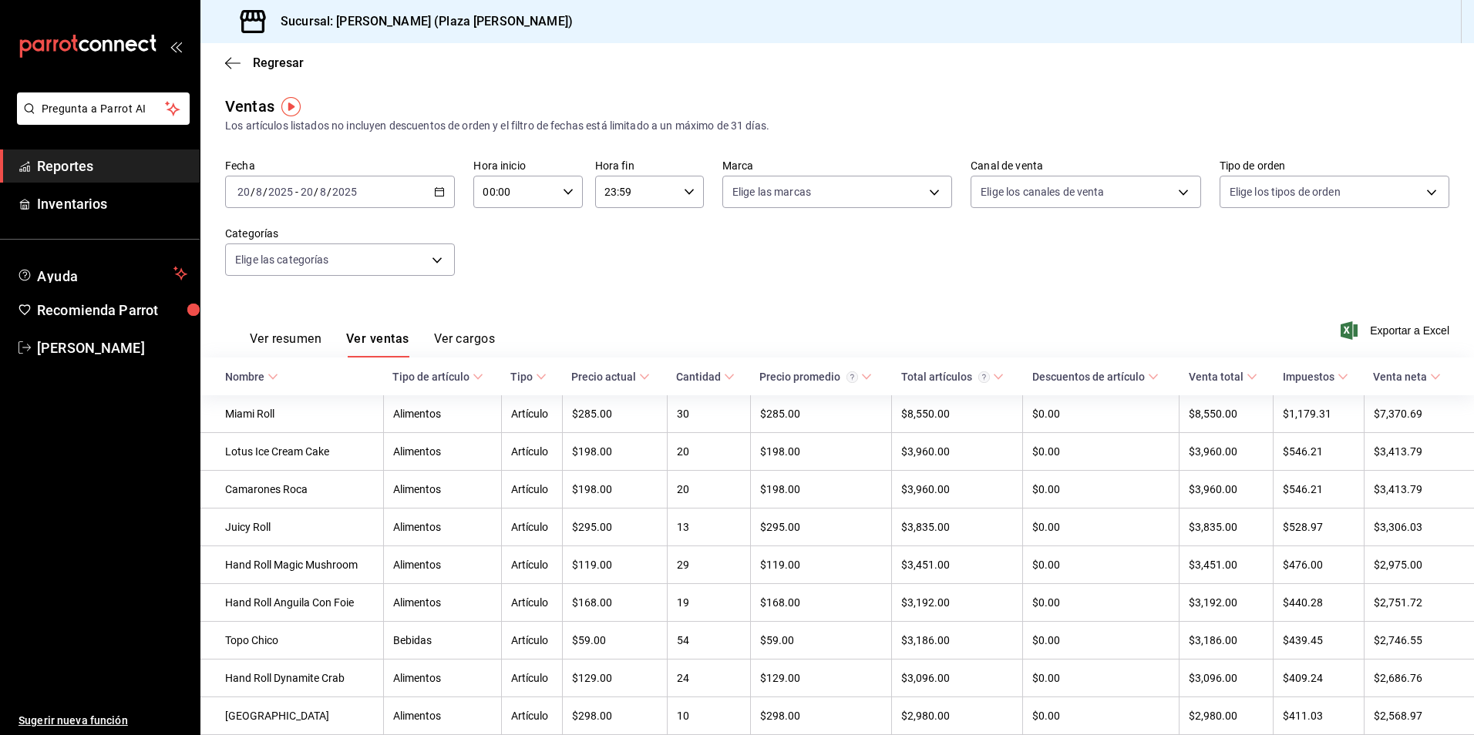
click at [712, 302] on div "Ver resumen Ver ventas Ver cargos Exportar a Excel" at bounding box center [837, 326] width 1274 height 63
click at [98, 175] on span "Reportes" at bounding box center [112, 166] width 150 height 21
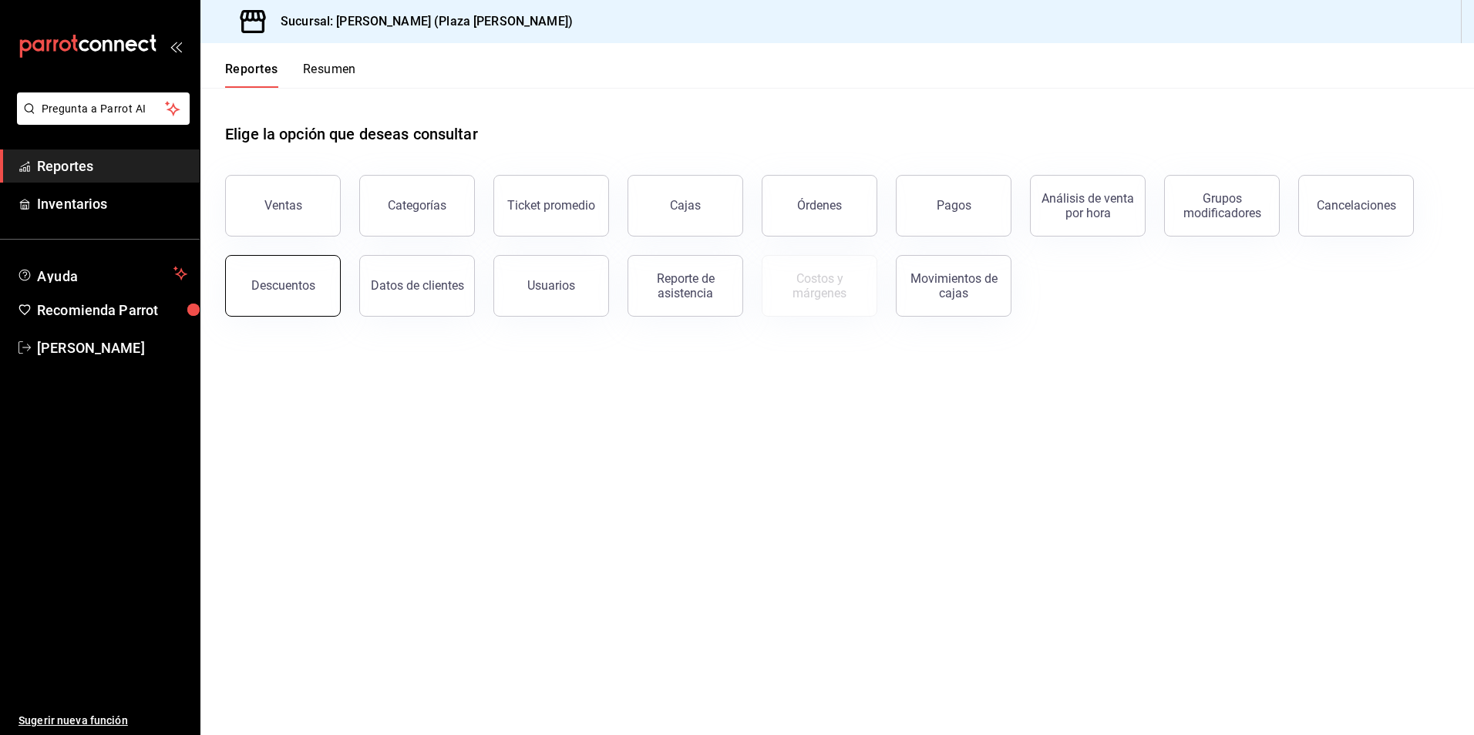
click at [296, 283] on div "Descuentos" at bounding box center [283, 285] width 64 height 15
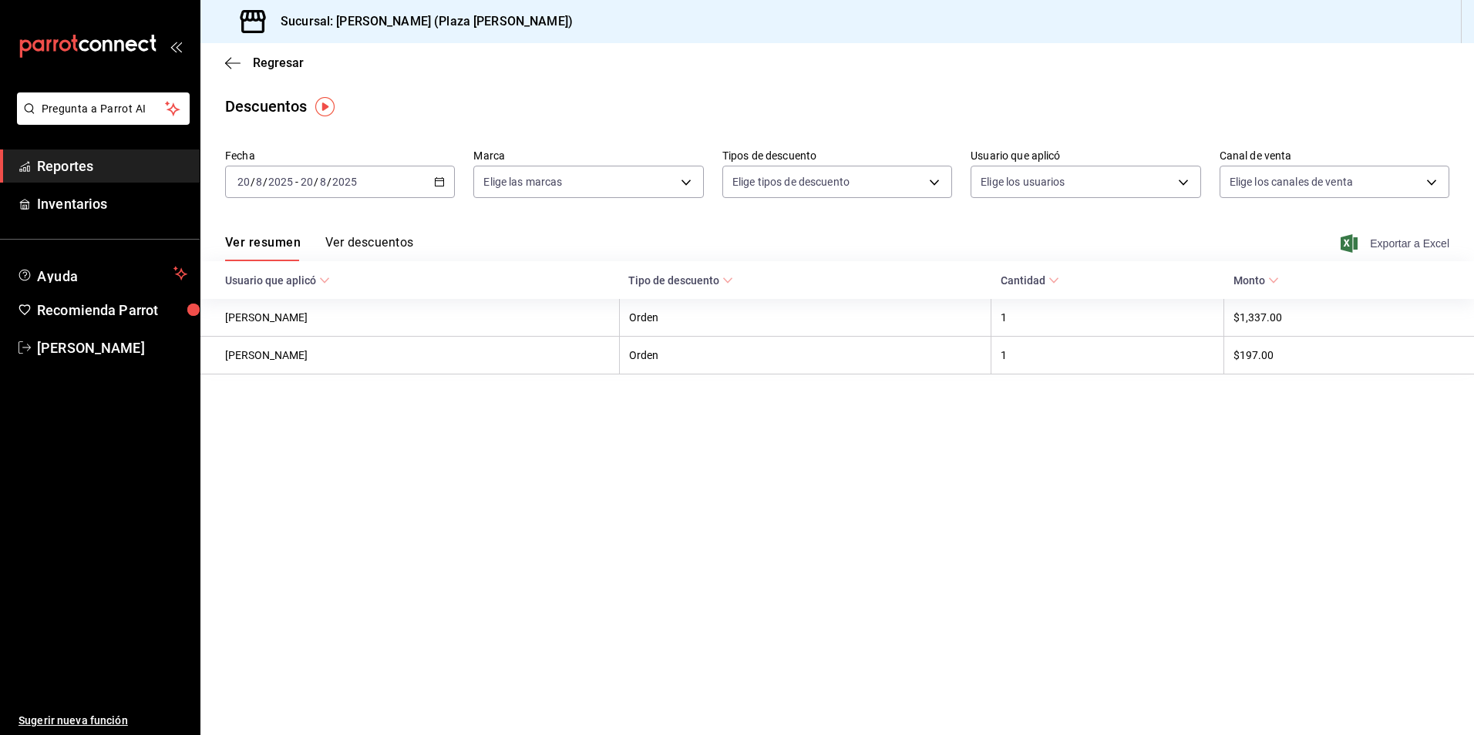
click at [1392, 238] on span "Exportar a Excel" at bounding box center [1397, 243] width 106 height 19
click at [678, 571] on main "Regresar Descuentos Fecha [DATE] [DATE] - [DATE] [DATE] Marca Elige las marcas …" at bounding box center [837, 389] width 1274 height 692
click at [138, 163] on span "Reportes" at bounding box center [112, 166] width 150 height 21
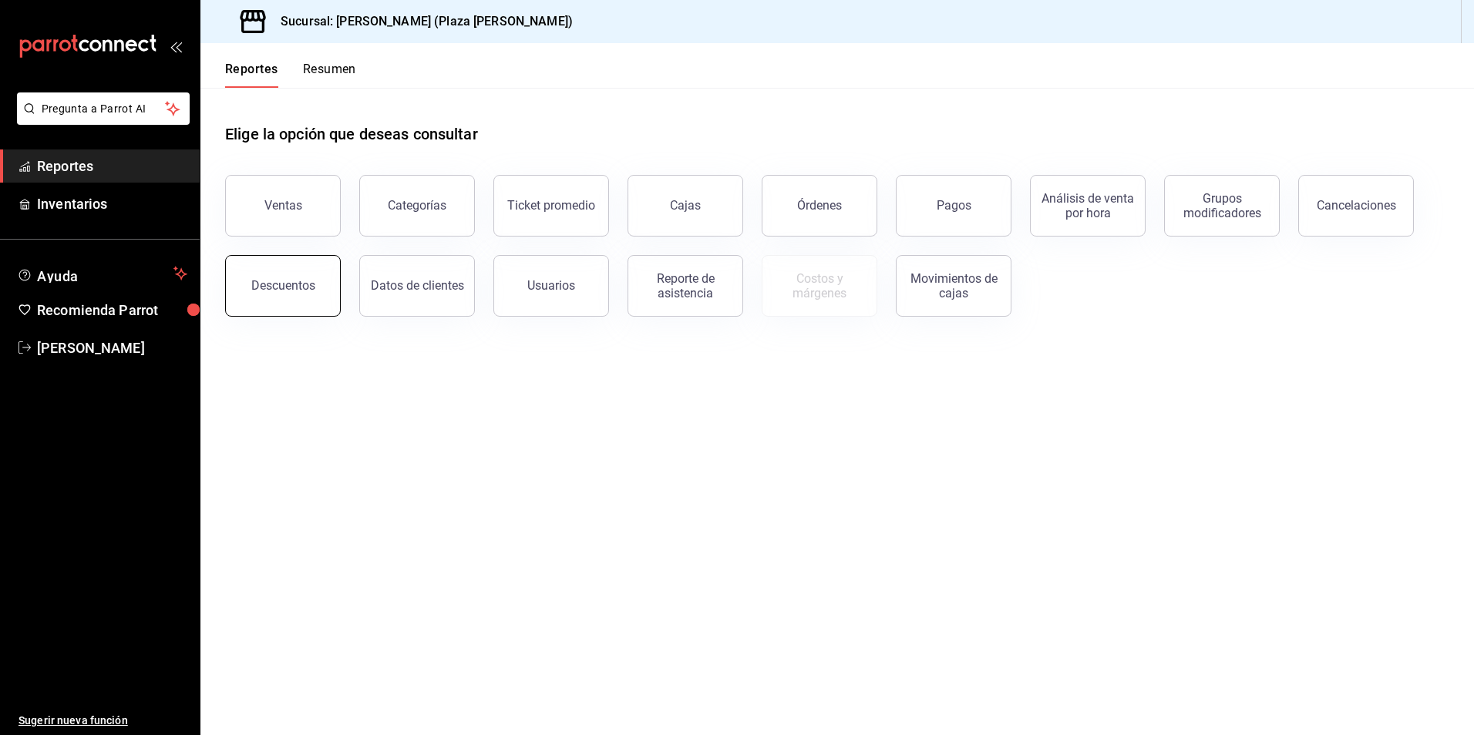
click at [244, 295] on button "Descuentos" at bounding box center [283, 286] width 116 height 62
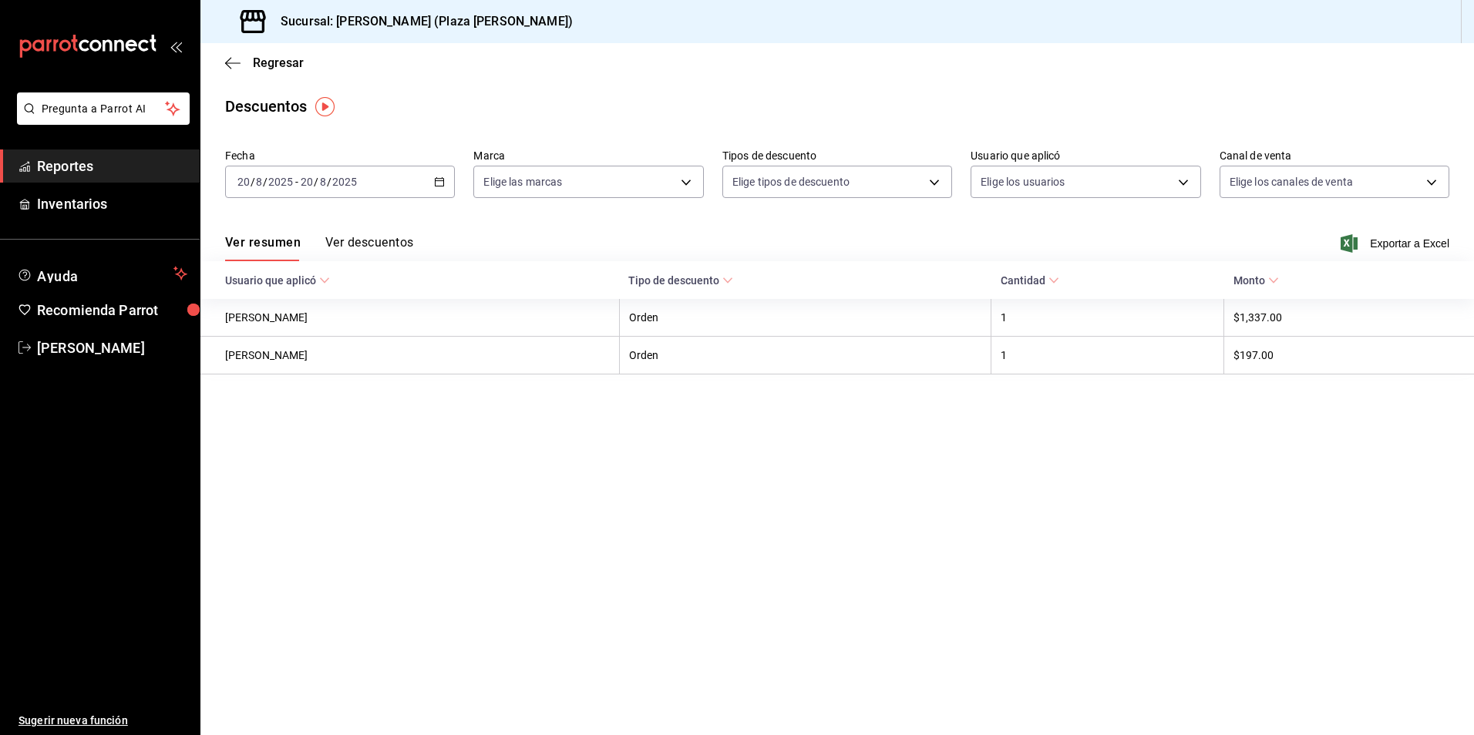
click at [126, 177] on link "Reportes" at bounding box center [100, 166] width 200 height 33
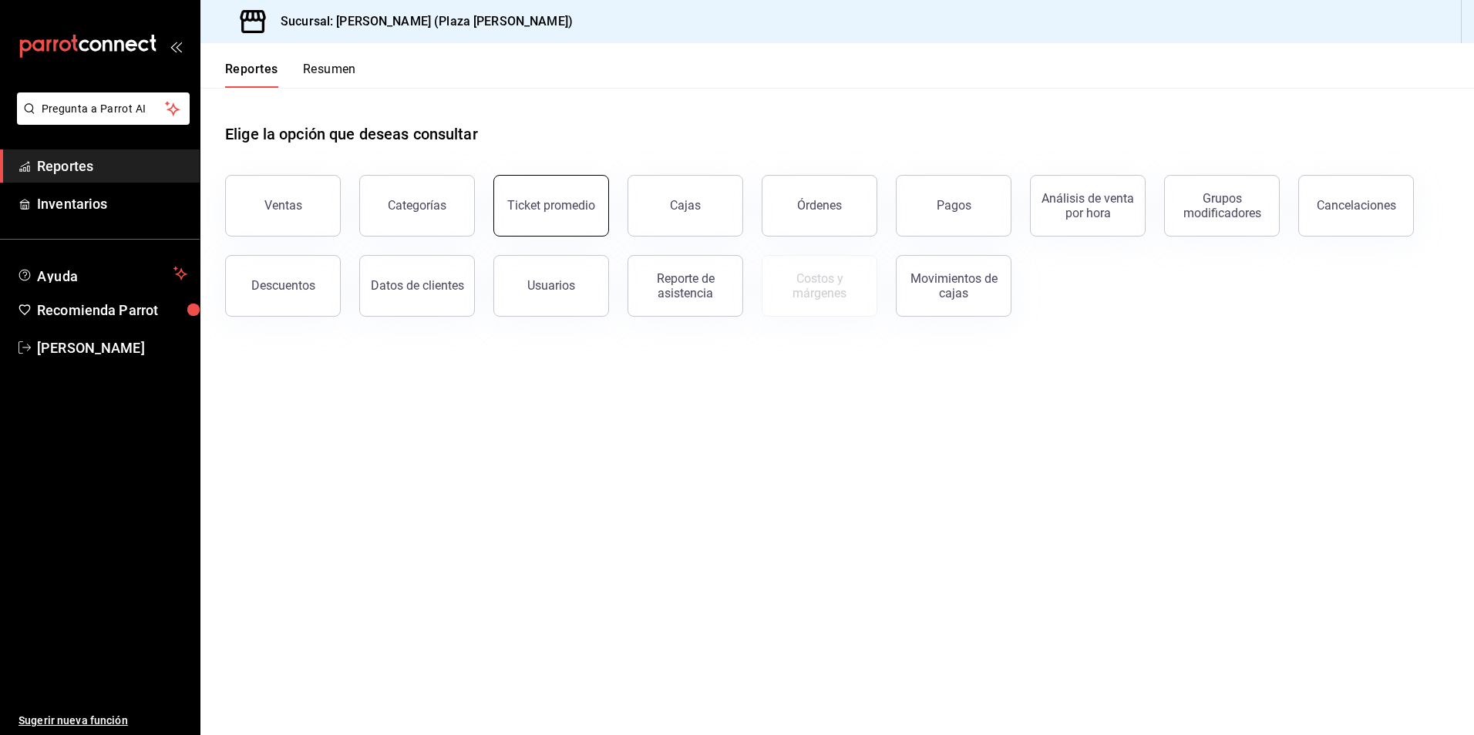
click at [571, 214] on button "Ticket promedio" at bounding box center [551, 206] width 116 height 62
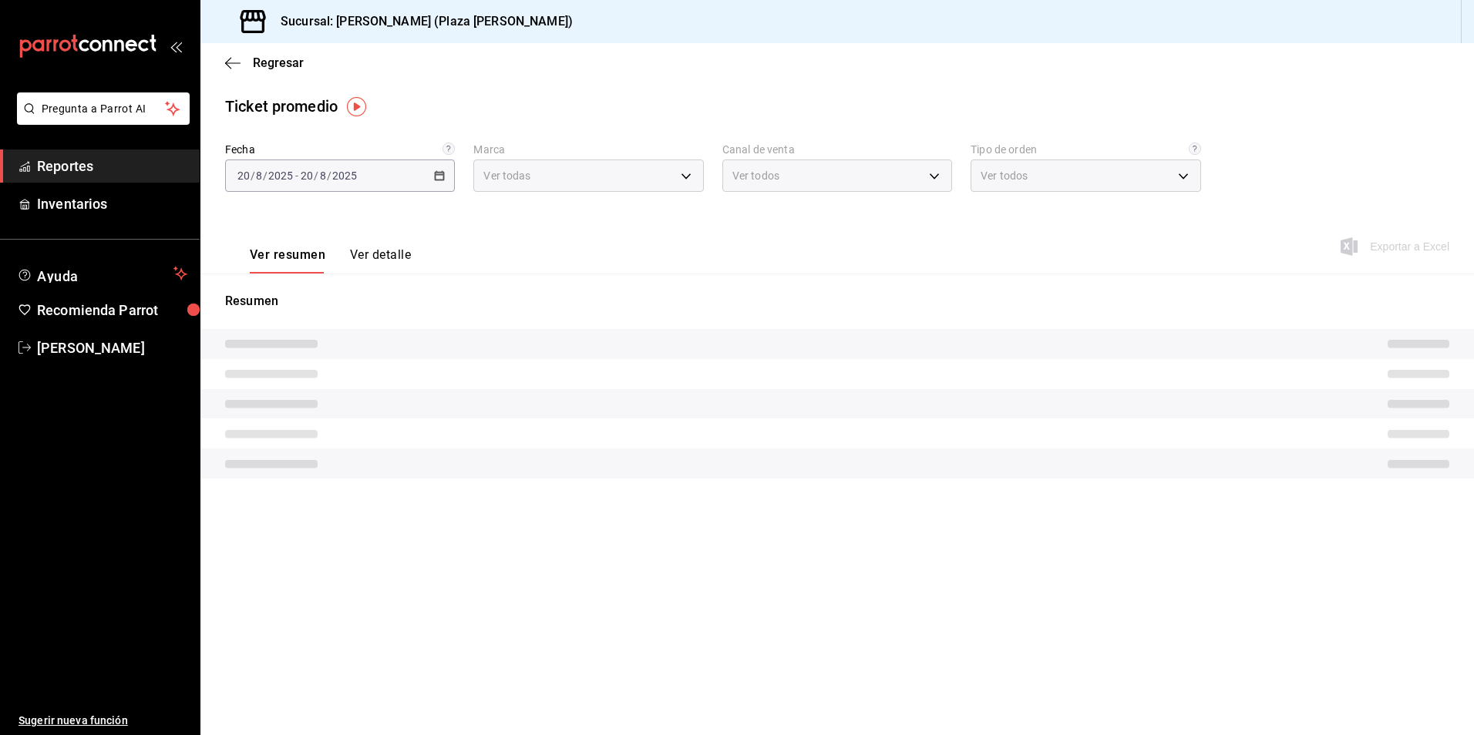
type input "abc0a998-24f3-49b9-87eb-b6f27766d4d5"
type input "PARROT,UBER_EATS,RAPPI,DIDI_FOOD,ONLINE"
type input "c62a6c8a-5deb-4e34-9cb3-511eee532814,EXTERNAL"
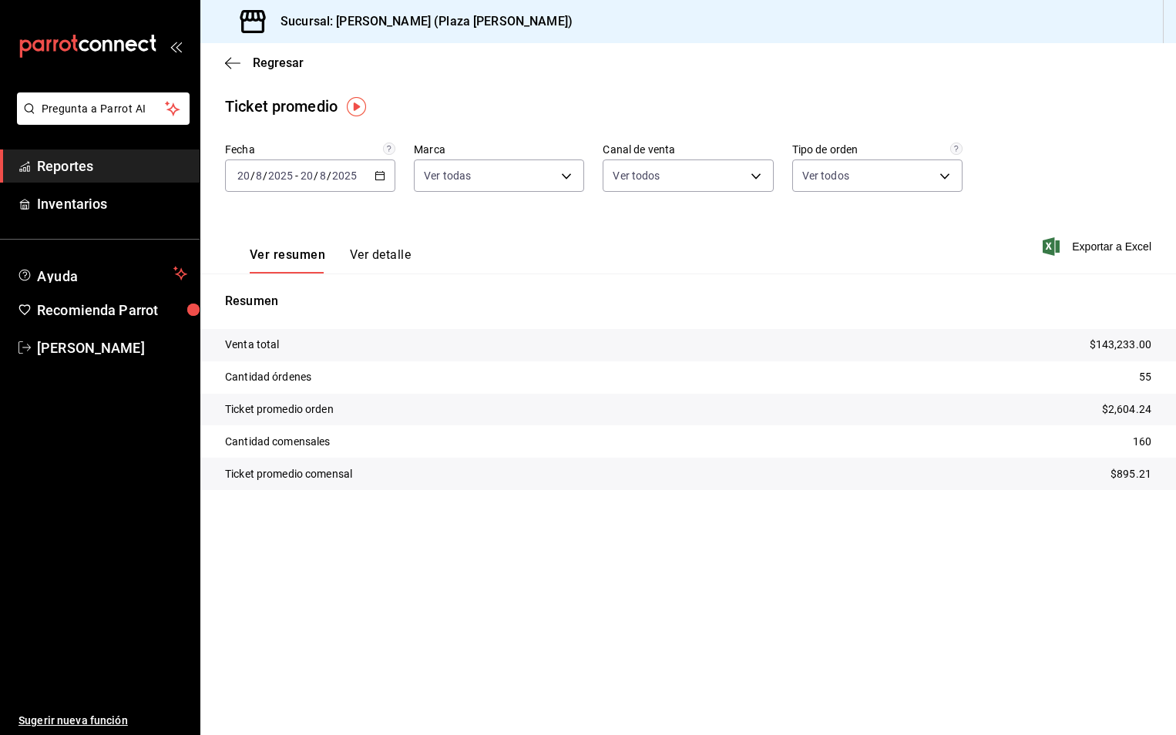
click at [38, 160] on span "Reportes" at bounding box center [112, 166] width 150 height 21
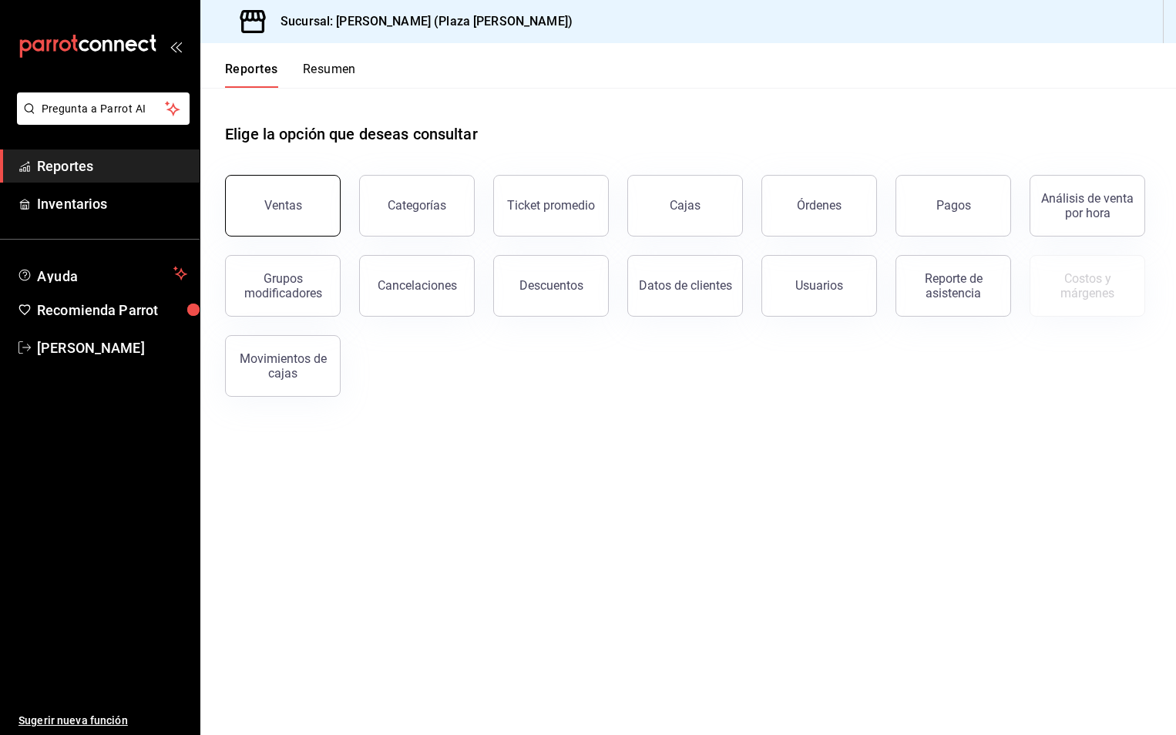
click at [296, 197] on button "Ventas" at bounding box center [283, 206] width 116 height 62
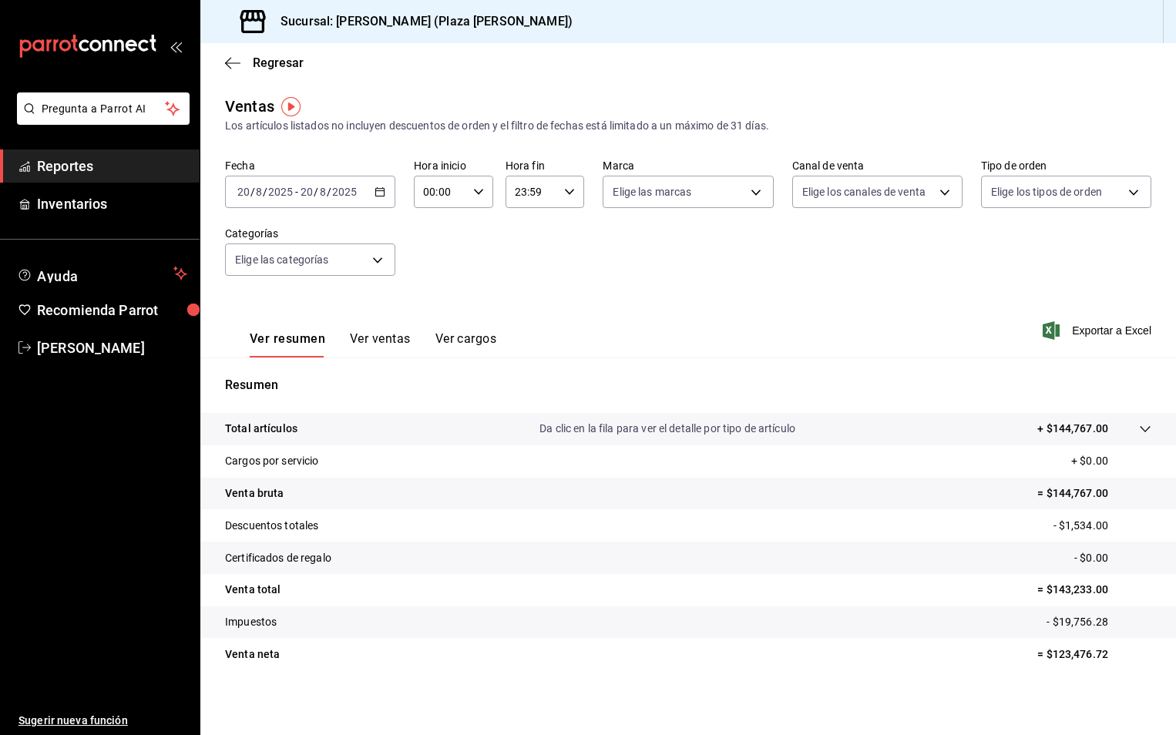
click at [382, 186] on div "[DATE] [DATE] - [DATE] [DATE]" at bounding box center [310, 192] width 170 height 32
click at [274, 240] on span "Hoy" at bounding box center [297, 239] width 119 height 16
click at [1073, 348] on div "Ver resumen Ver ventas Ver cargos Exportar a Excel" at bounding box center [688, 326] width 976 height 63
click at [1069, 325] on span "Exportar a Excel" at bounding box center [1099, 330] width 106 height 19
click at [1001, 281] on div "Fecha [DATE] [DATE] - [DATE] [DATE] Hora inicio 00:00 Hora inicio Hora fin 23:5…" at bounding box center [688, 227] width 927 height 136
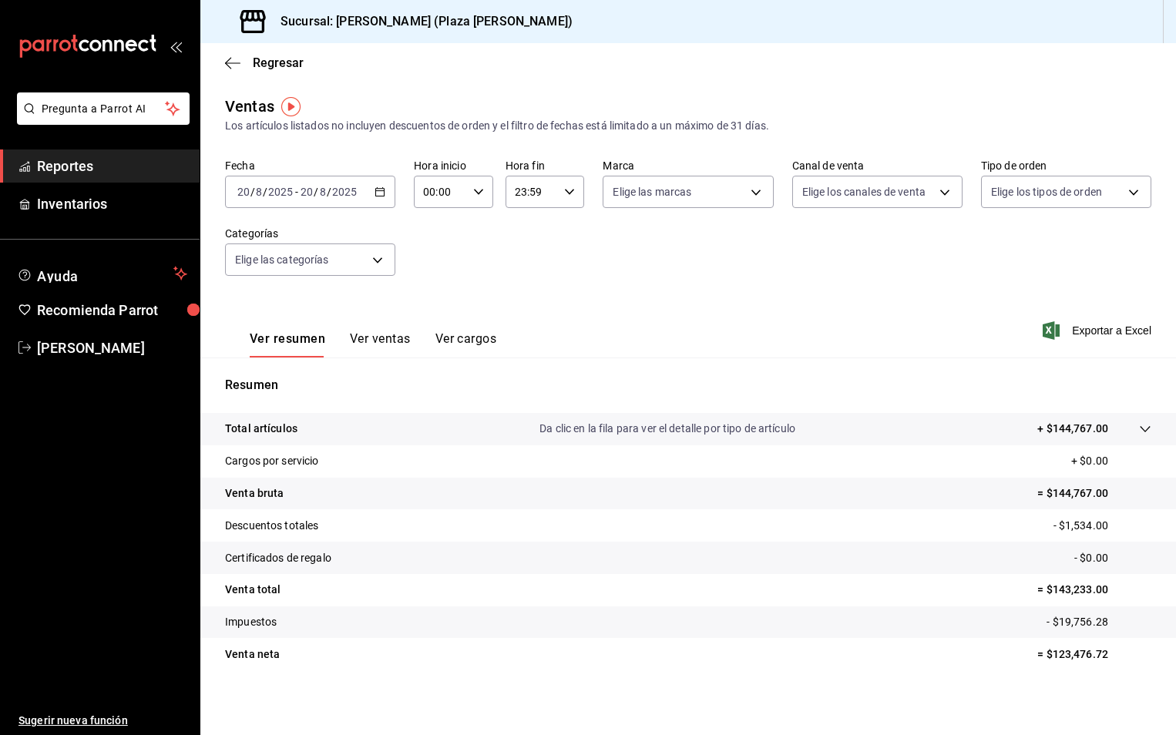
click at [122, 182] on link "Reportes" at bounding box center [100, 166] width 200 height 33
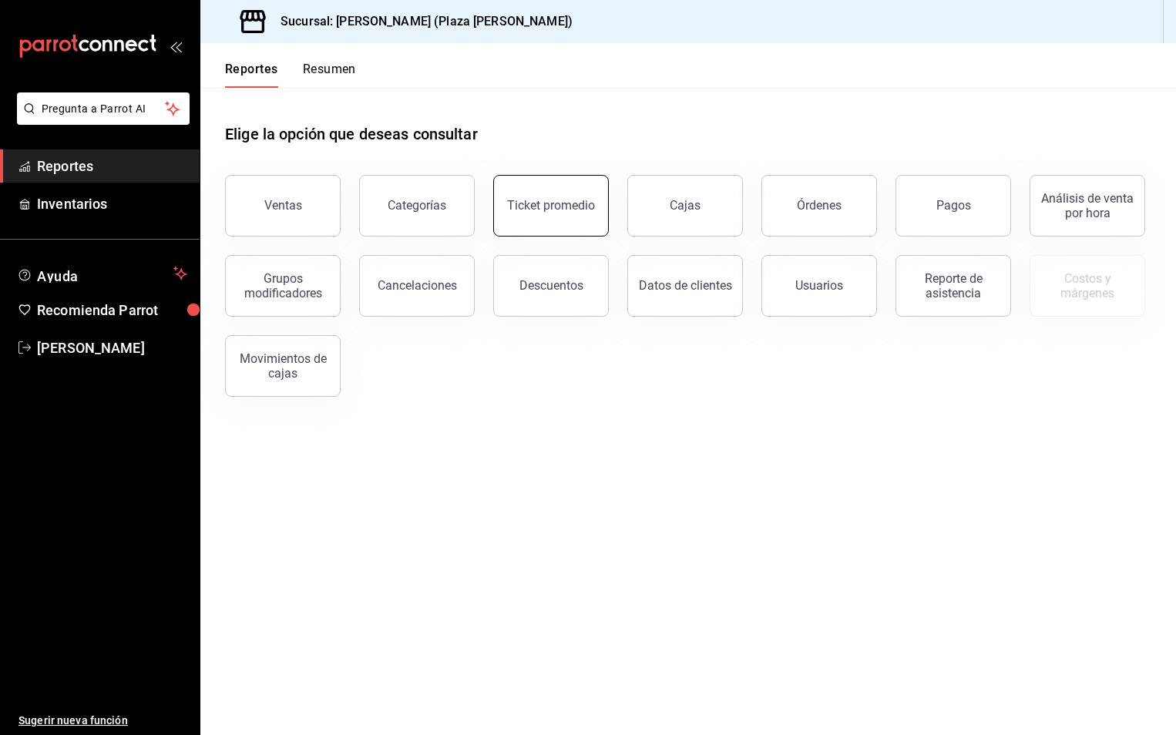
click at [557, 196] on button "Ticket promedio" at bounding box center [551, 206] width 116 height 62
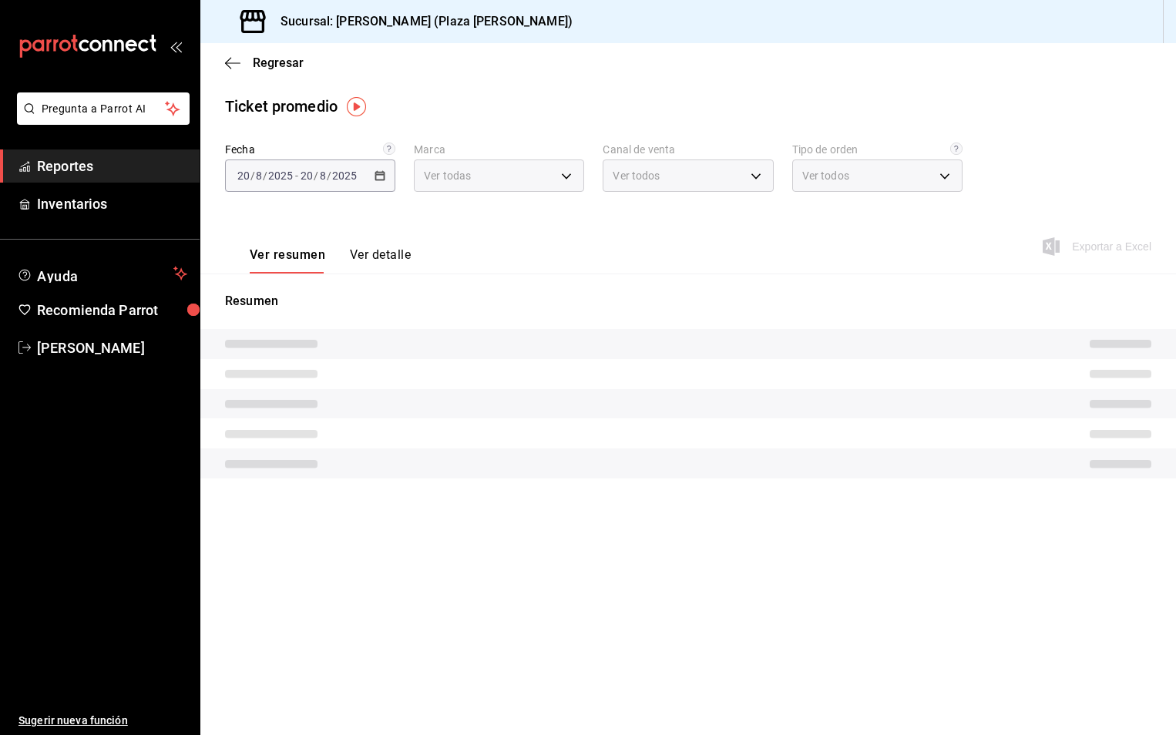
type input "abc0a998-24f3-49b9-87eb-b6f27766d4d5"
type input "PARROT,UBER_EATS,RAPPI,DIDI_FOOD,ONLINE"
type input "c62a6c8a-5deb-4e34-9cb3-511eee532814,EXTERNAL"
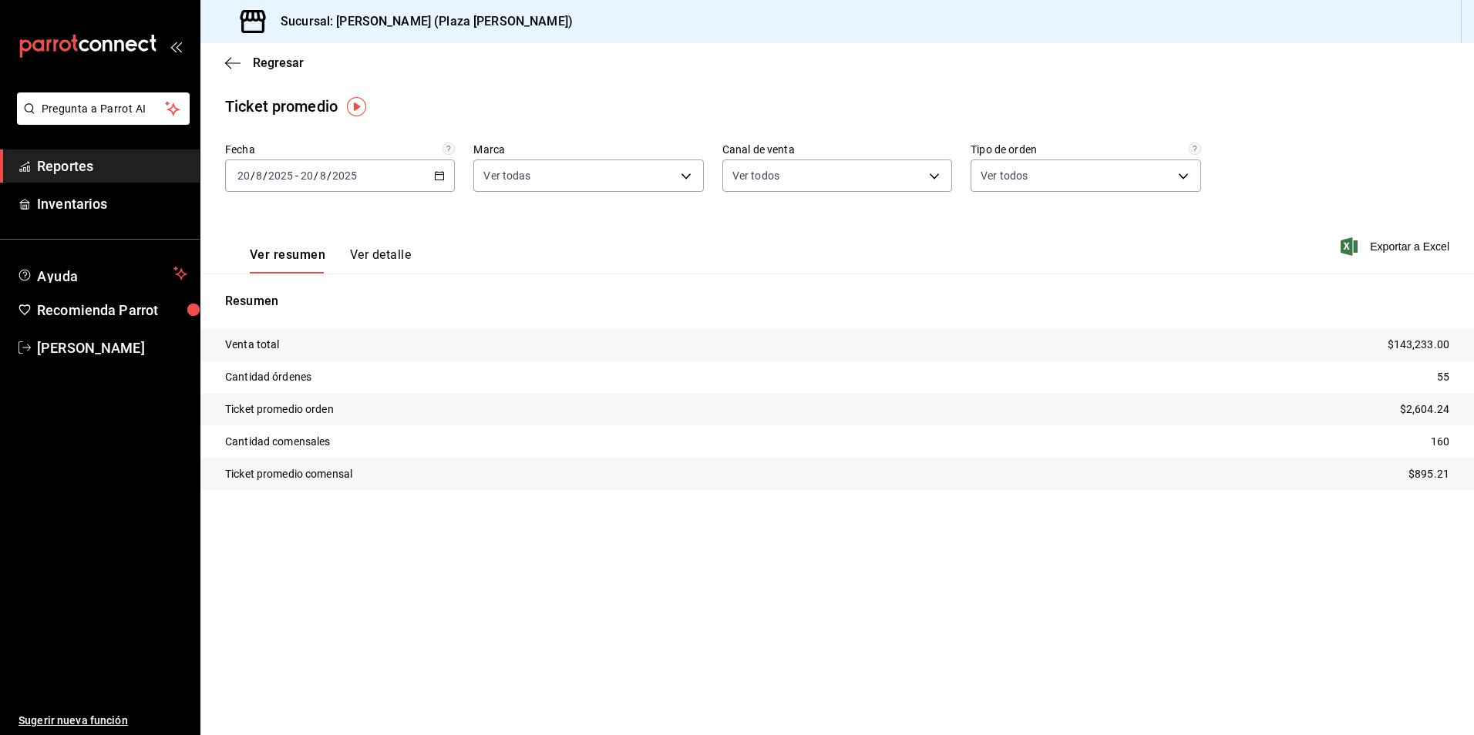
click at [101, 171] on span "Reportes" at bounding box center [112, 166] width 150 height 21
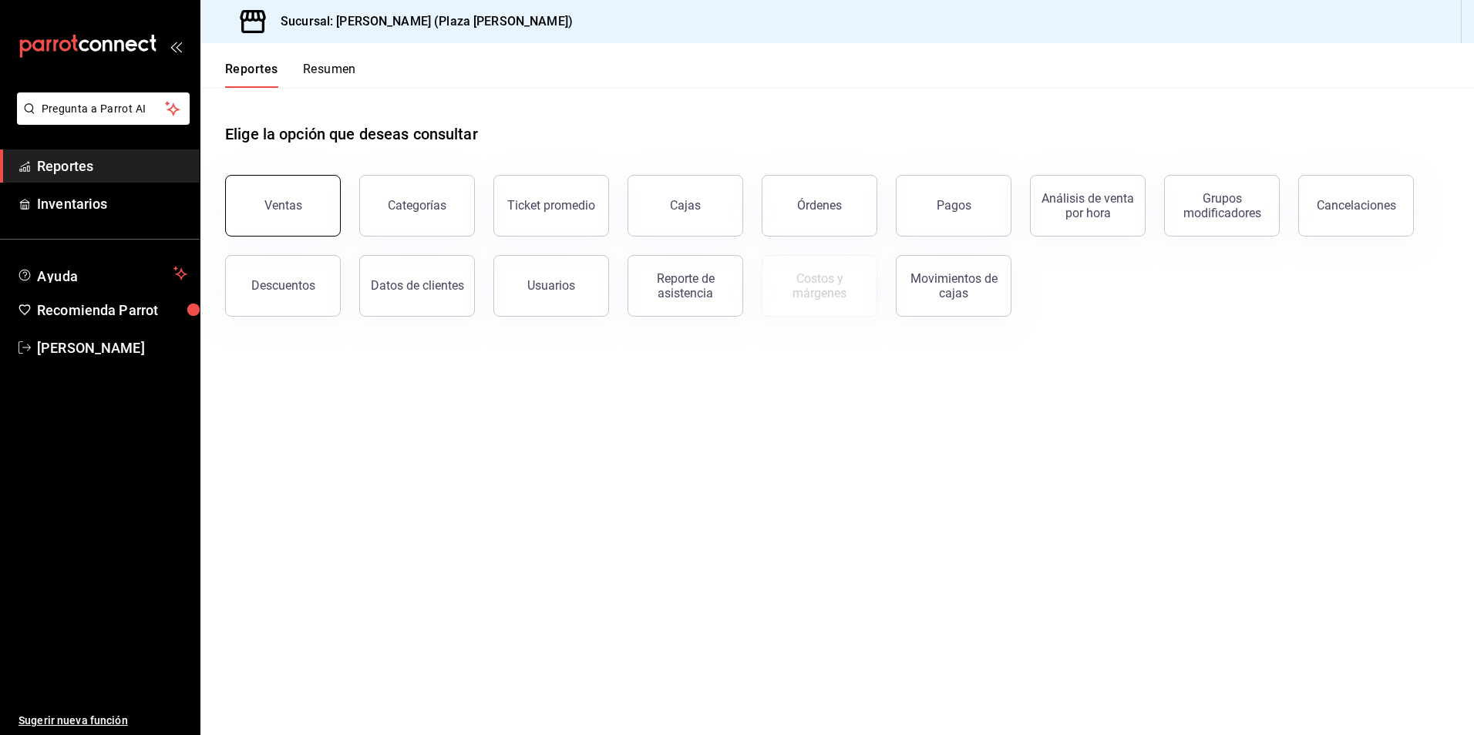
click at [261, 187] on button "Ventas" at bounding box center [283, 206] width 116 height 62
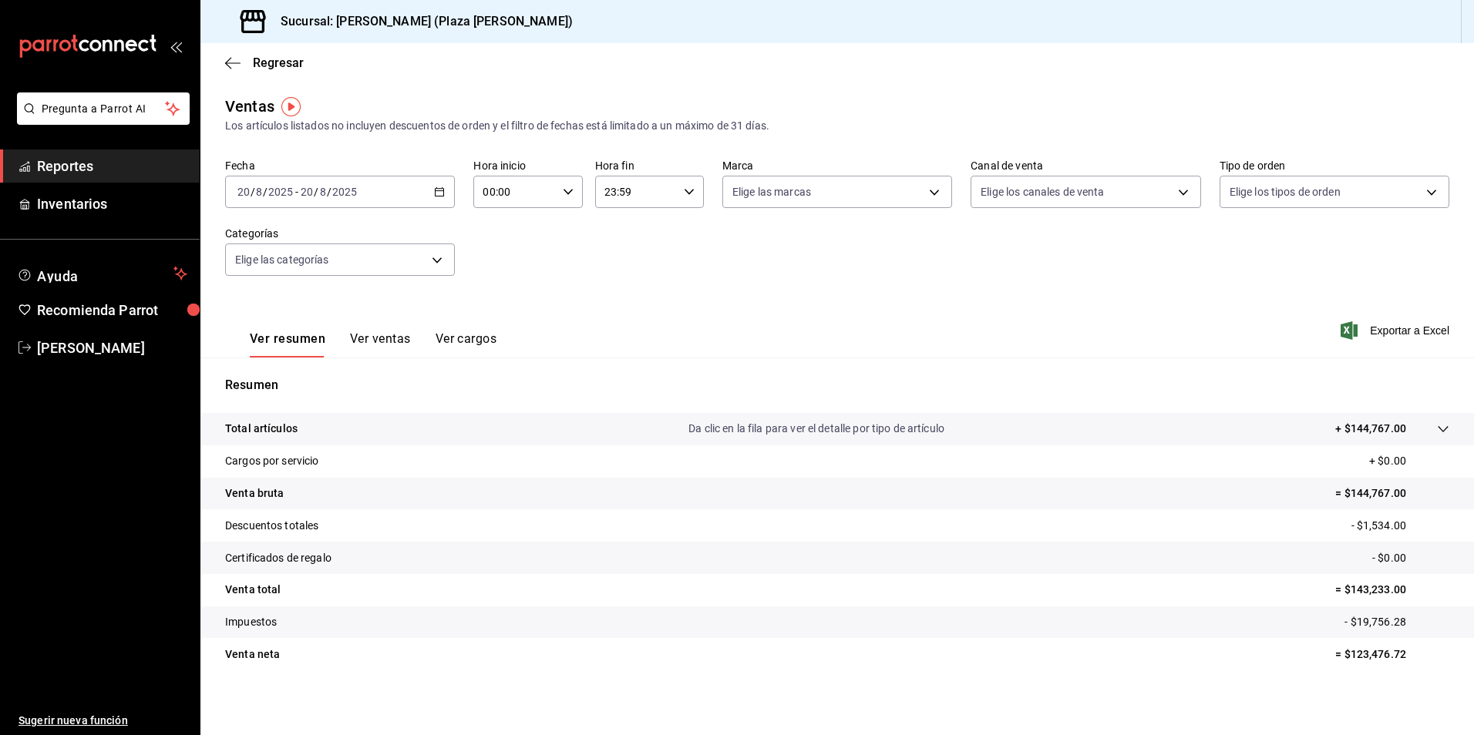
click at [398, 341] on button "Ver ventas" at bounding box center [380, 345] width 61 height 26
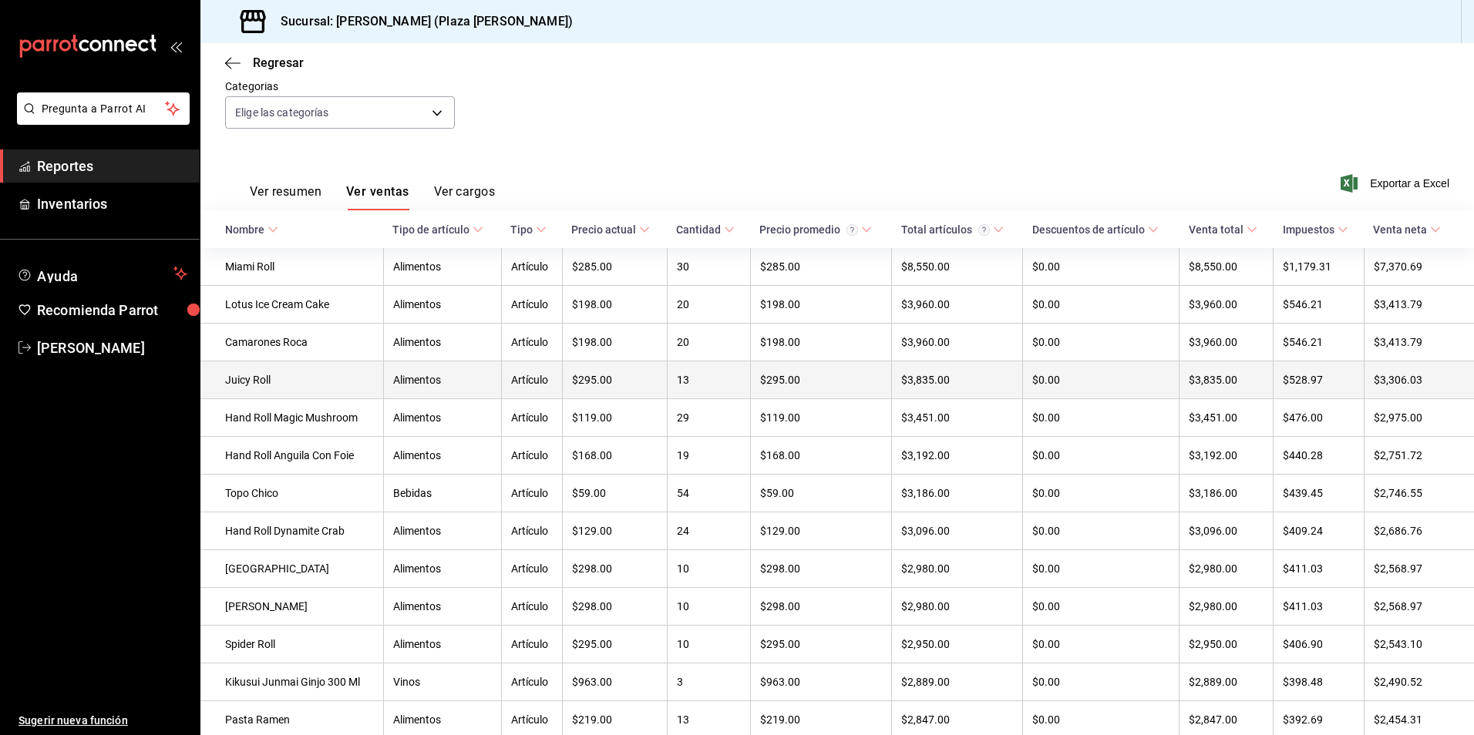
scroll to position [154, 0]
